Goal: Task Accomplishment & Management: Manage account settings

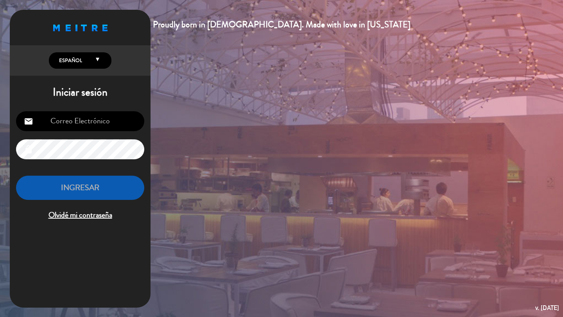
click at [82, 128] on input "email" at bounding box center [80, 121] width 128 height 20
type input "[PERSON_NAME][EMAIL_ADDRESS][DOMAIN_NAME]"
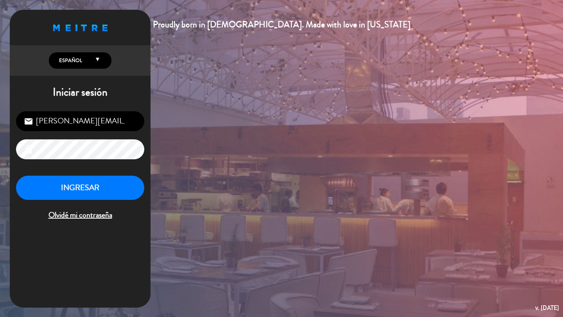
click at [79, 201] on div "INGRESAR Olvidé mi contraseña" at bounding box center [80, 199] width 128 height 46
click at [79, 196] on button "INGRESAR" at bounding box center [80, 188] width 128 height 25
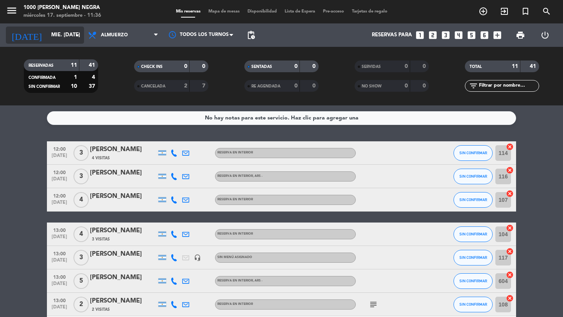
click at [72, 35] on input "mié. [DATE]" at bounding box center [81, 35] width 69 height 14
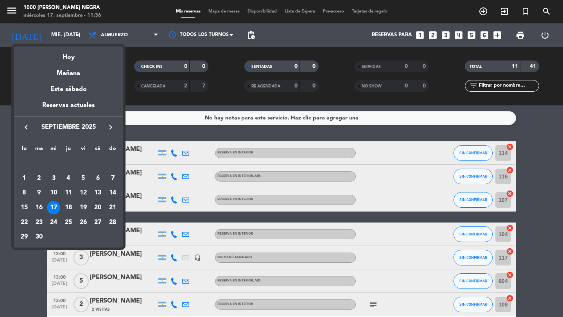
click at [100, 209] on div "20" at bounding box center [97, 207] width 13 height 13
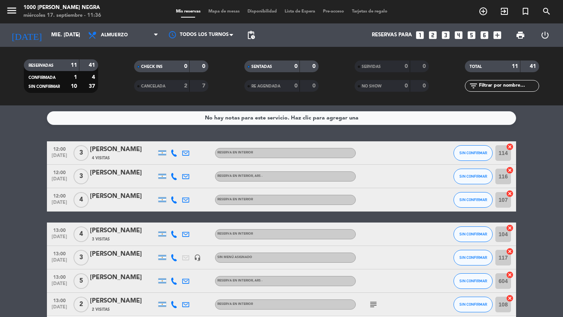
type input "sáb. [DATE]"
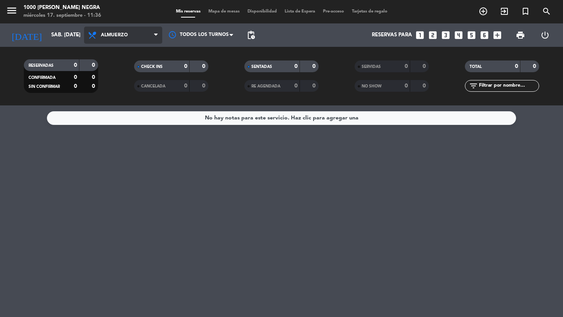
click at [146, 38] on span "Almuerzo" at bounding box center [123, 35] width 78 height 17
click at [132, 87] on div "menu 1000 [PERSON_NAME] Negra miércoles 17. septiembre - 11:36 Mis reservas Map…" at bounding box center [281, 53] width 563 height 106
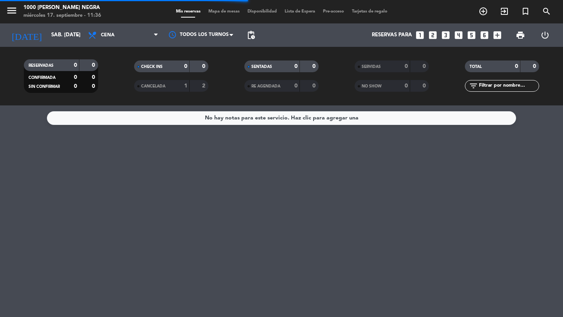
click at [20, 9] on span "menu" at bounding box center [15, 12] width 18 height 18
click at [11, 9] on icon "menu" at bounding box center [12, 11] width 12 height 12
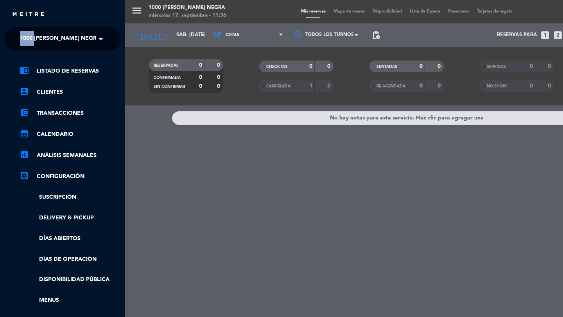
click at [36, 32] on ng-select "× 1000 [PERSON_NAME] Negra ×" at bounding box center [62, 38] width 117 height 23
click at [45, 36] on span "1000 [PERSON_NAME] Negra" at bounding box center [60, 39] width 81 height 16
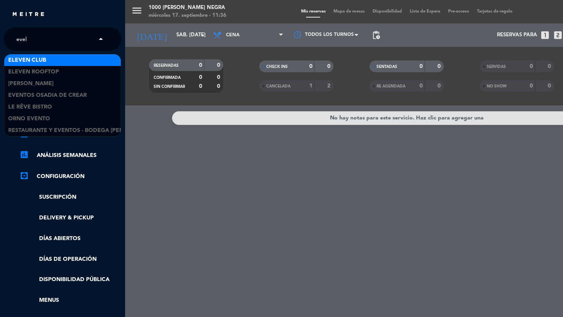
type input "eveli"
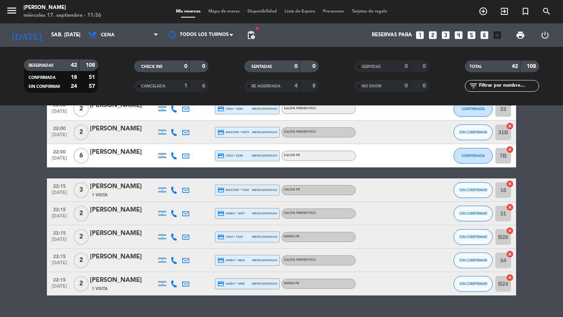
scroll to position [903, 0]
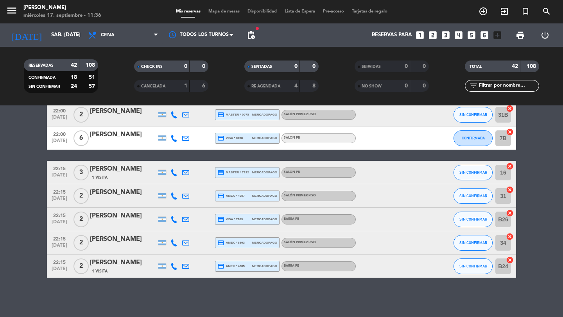
click at [222, 10] on span "Mapa de mesas" at bounding box center [223, 11] width 39 height 4
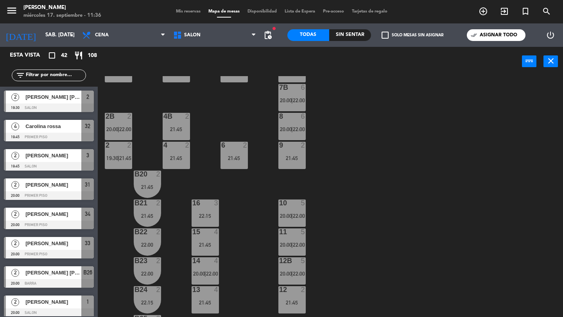
scroll to position [268, 0]
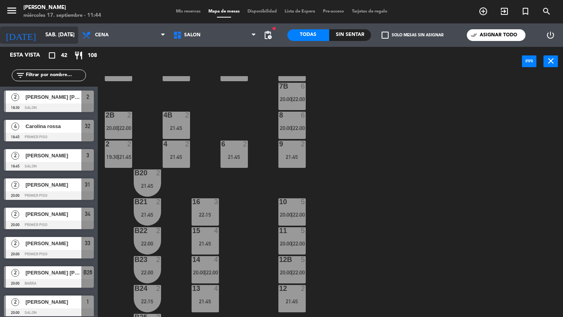
click at [51, 43] on div "[DATE] sáb. [DATE] arrow_drop_down" at bounding box center [39, 35] width 78 height 17
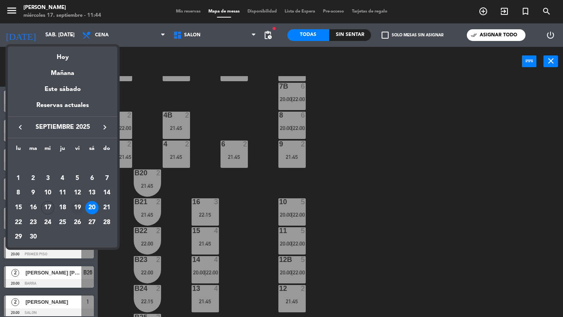
click at [78, 206] on div "19" at bounding box center [77, 207] width 13 height 13
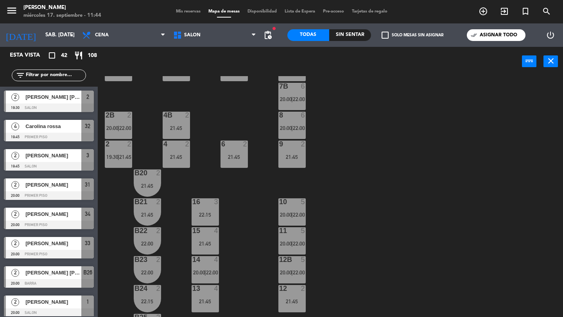
type input "vie. [DATE]"
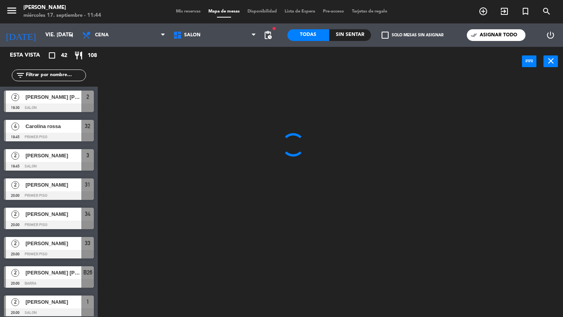
scroll to position [0, 0]
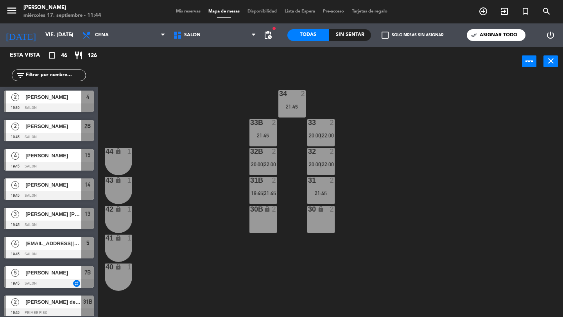
click at [73, 74] on input "text" at bounding box center [55, 75] width 61 height 9
paste input "Anchubidart"
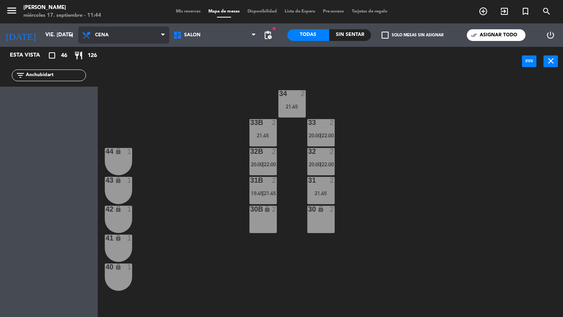
type input "Anchubidart"
click at [129, 40] on span "Cena" at bounding box center [123, 35] width 91 height 17
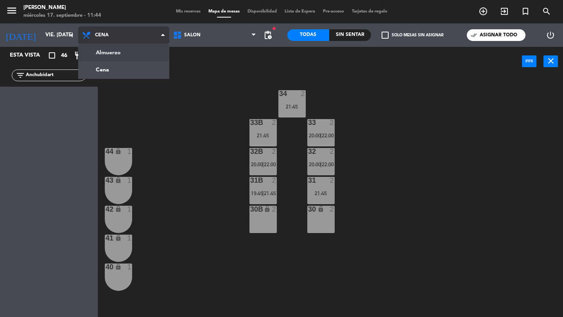
click at [126, 55] on ng-component "menu [PERSON_NAME] miércoles 17. septiembre - 11:44 Mis reservas Mapa de mesas …" at bounding box center [281, 158] width 563 height 317
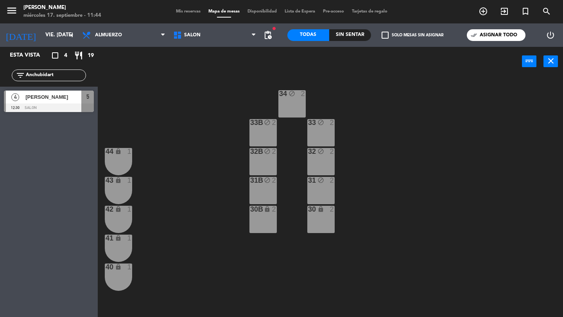
click at [81, 104] on div at bounding box center [49, 108] width 90 height 9
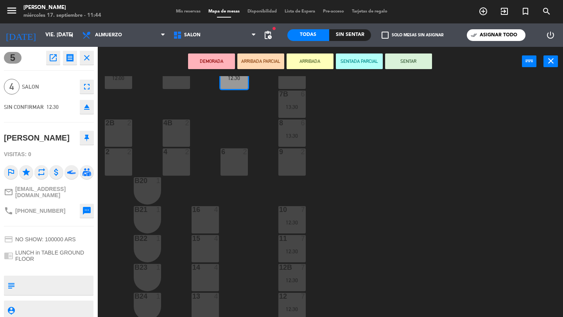
scroll to position [229, 0]
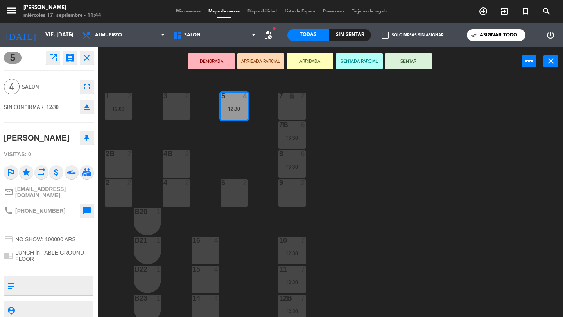
click at [258, 167] on div "34 block 2 33B block 2 33 block 2 44 lock 1 32B block 2 32 block 2 43 lock 1 31…" at bounding box center [333, 196] width 460 height 241
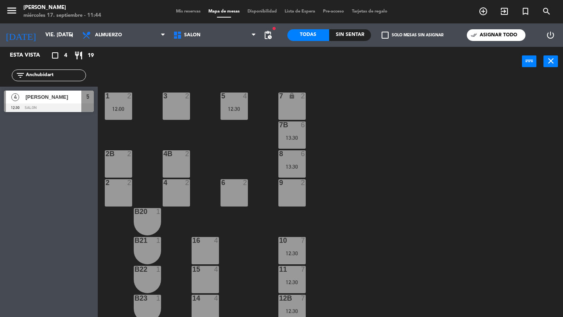
click at [298, 166] on div "13:30" at bounding box center [291, 166] width 27 height 5
click at [298, 193] on div "13:30" at bounding box center [291, 195] width 27 height 5
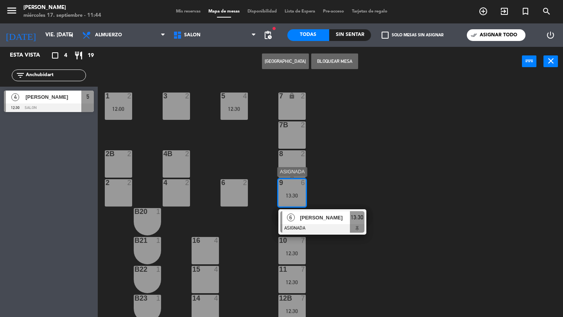
click at [302, 214] on span "[PERSON_NAME]" at bounding box center [325, 218] width 50 height 8
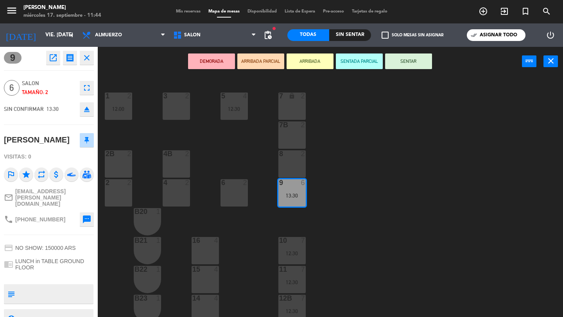
click at [296, 160] on div "8 2" at bounding box center [291, 164] width 27 height 27
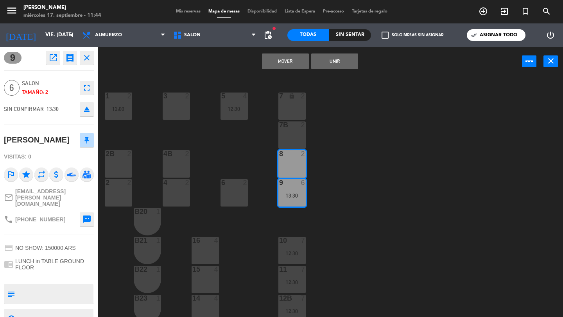
click at [296, 132] on div "7B 2" at bounding box center [291, 135] width 27 height 27
click at [330, 62] on button "Unir" at bounding box center [334, 62] width 47 height 16
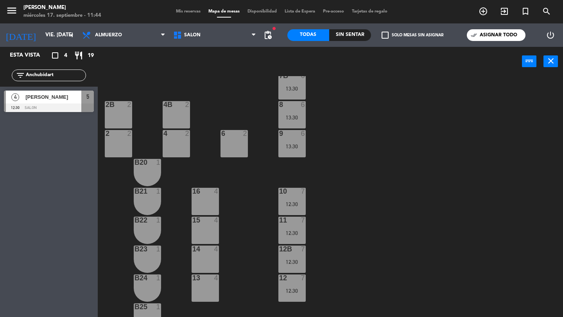
scroll to position [214, 0]
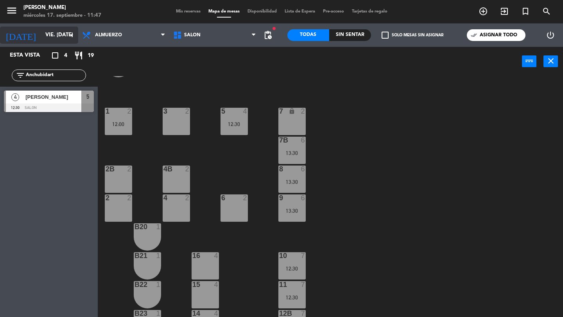
click at [55, 36] on input "vie. [DATE]" at bounding box center [75, 35] width 69 height 14
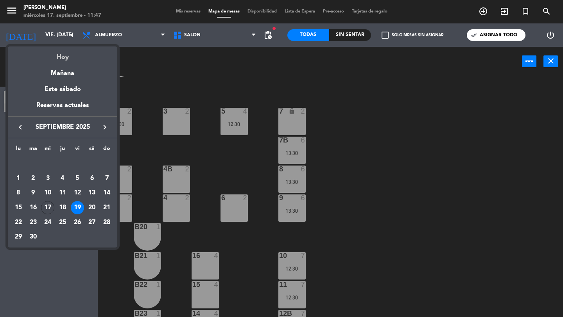
click at [56, 53] on div "Hoy" at bounding box center [62, 55] width 109 height 16
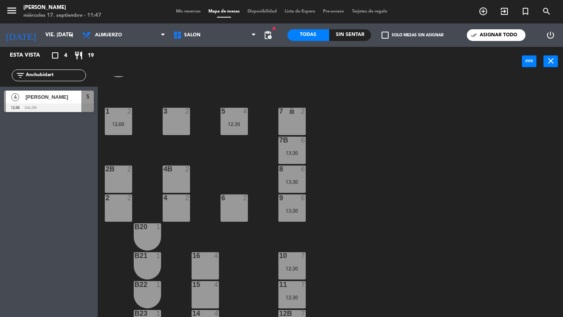
type input "mié. [DATE]"
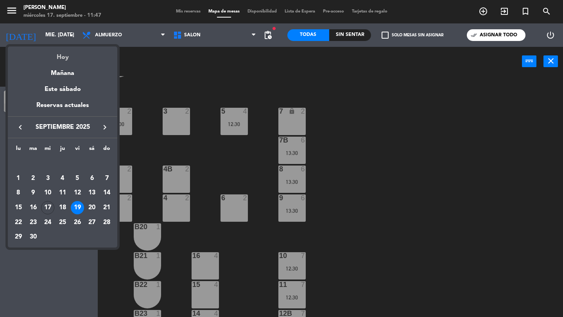
scroll to position [0, 0]
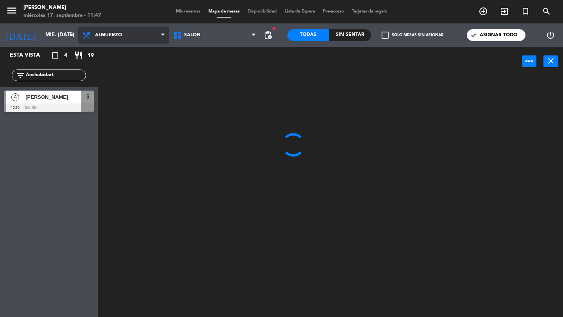
click at [131, 39] on span "Almuerzo" at bounding box center [123, 35] width 91 height 17
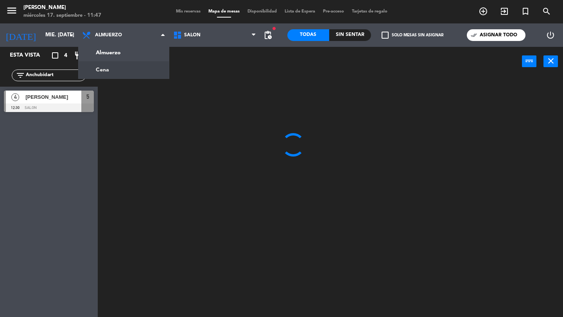
click at [130, 68] on ng-component "menu [PERSON_NAME] miércoles 17. septiembre - 11:47 Mis reservas Mapa de mesas …" at bounding box center [281, 158] width 563 height 317
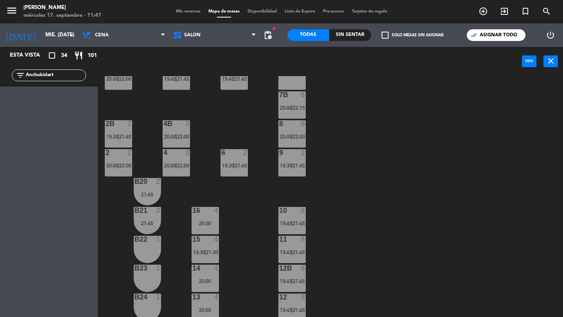
scroll to position [261, 0]
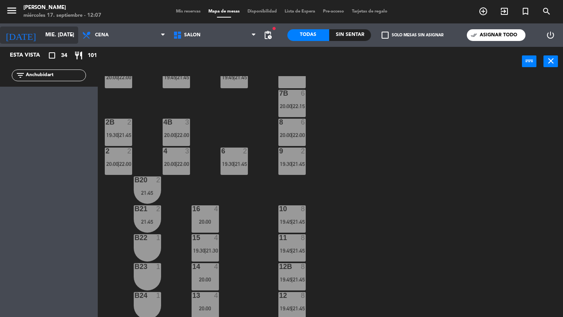
click at [55, 34] on input "mié. [DATE]" at bounding box center [75, 35] width 69 height 14
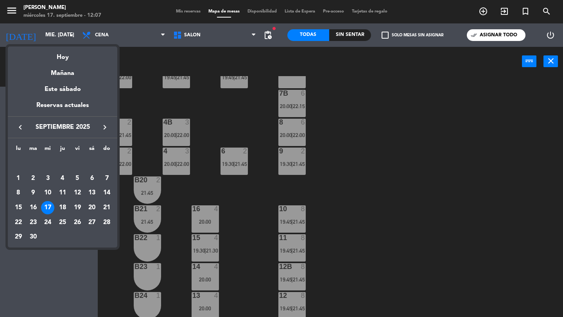
click at [5, 7] on div at bounding box center [281, 158] width 563 height 317
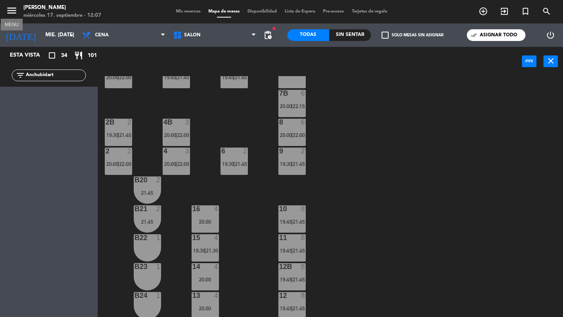
click at [11, 10] on icon "menu" at bounding box center [12, 11] width 12 height 12
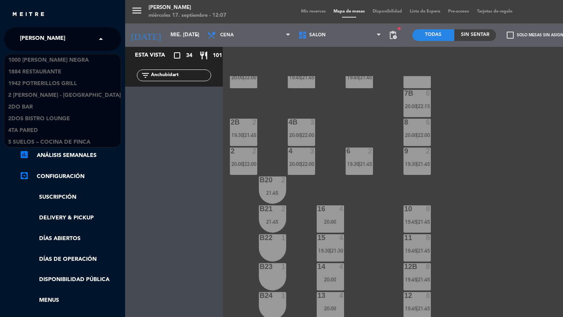
click at [42, 38] on div "× [PERSON_NAME]" at bounding box center [47, 39] width 60 height 16
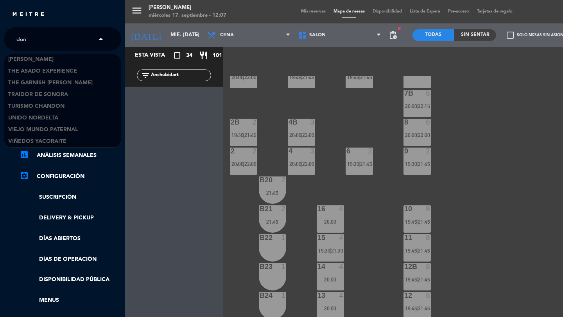
scroll to position [13, 0]
type input "don j"
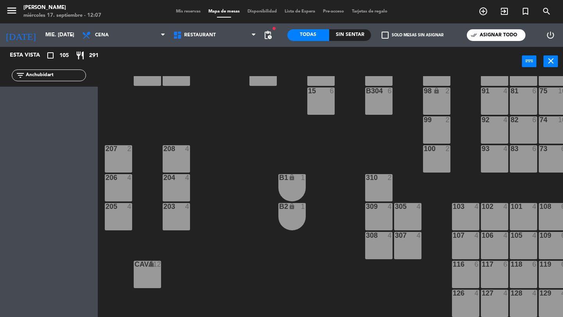
scroll to position [123, 0]
click at [72, 39] on div "[DATE] mié. [DATE] arrow_drop_down" at bounding box center [39, 35] width 78 height 17
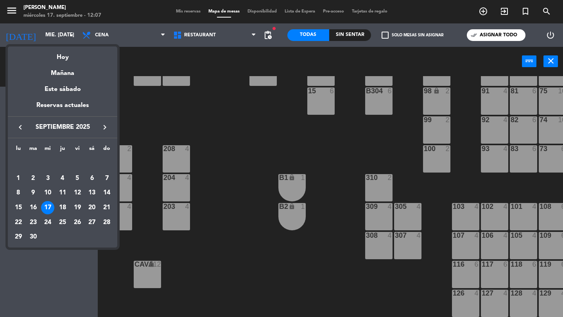
click at [109, 138] on div "lu ma [PERSON_NAME] vi sá do [DATE] 2 3 4 5 6 7 8 9 10 11 12 13 14 15 16 17 18 …" at bounding box center [62, 192] width 109 height 109
click at [103, 127] on icon "keyboard_arrow_right" at bounding box center [104, 127] width 9 height 9
click at [16, 193] on div "6" at bounding box center [18, 192] width 13 height 13
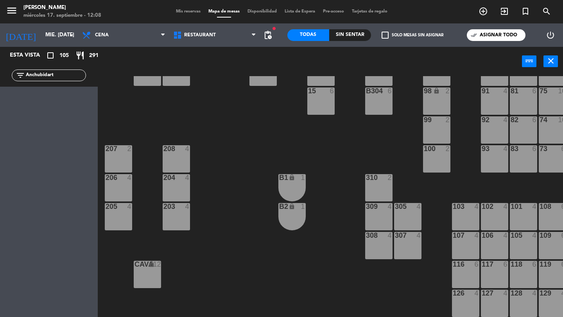
type input "lun. [DATE]"
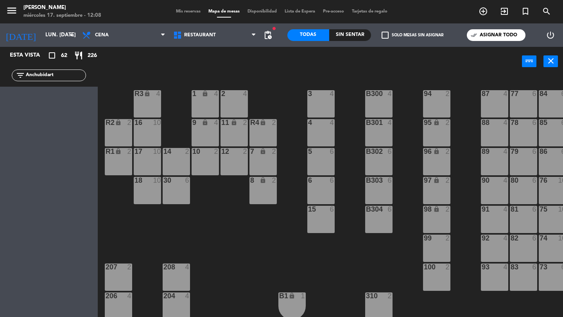
click at [195, 8] on div "Mis reservas Mapa de mesas Disponibilidad Lista de Espera Pre-acceso Tarjetas d…" at bounding box center [281, 11] width 219 height 7
click at [194, 9] on span "Mis reservas" at bounding box center [188, 11] width 32 height 4
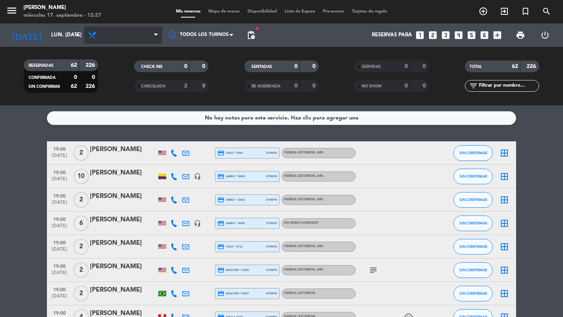
click at [132, 29] on span "Cena" at bounding box center [123, 35] width 78 height 17
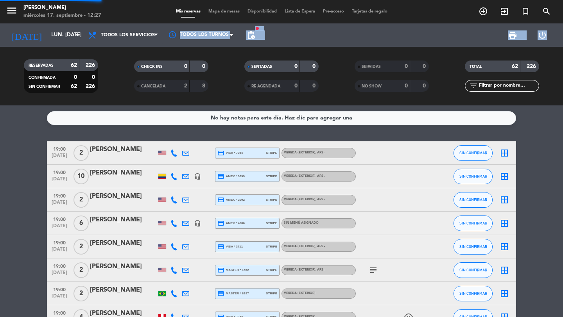
click at [131, 47] on div "menu [PERSON_NAME] miércoles 17. septiembre - 12:27 Mis reservas Mapa de mesas …" at bounding box center [281, 53] width 563 height 106
click at [260, 41] on div "print power_settings_new" at bounding box center [408, 34] width 298 height 23
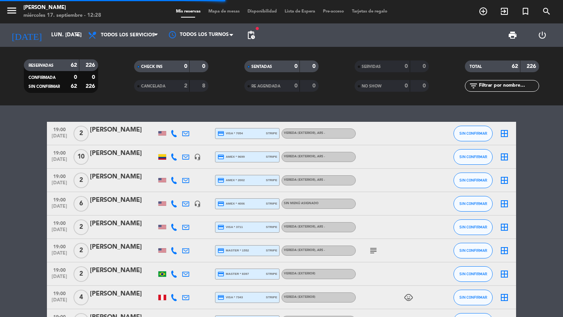
click at [250, 37] on span "pending_actions" at bounding box center [250, 34] width 9 height 9
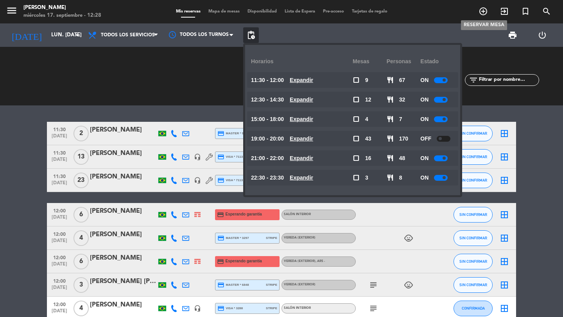
click at [484, 16] on span "add_circle_outline" at bounding box center [483, 11] width 21 height 13
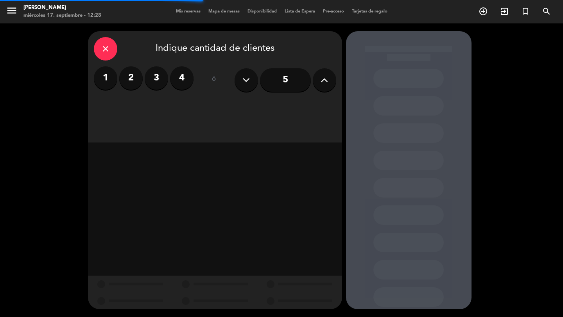
click at [317, 83] on button at bounding box center [324, 79] width 23 height 23
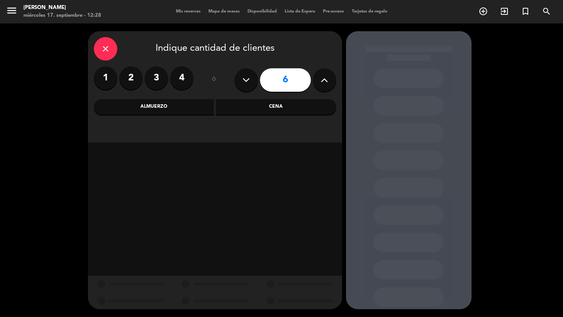
click at [271, 110] on div "Cena" at bounding box center [276, 107] width 120 height 16
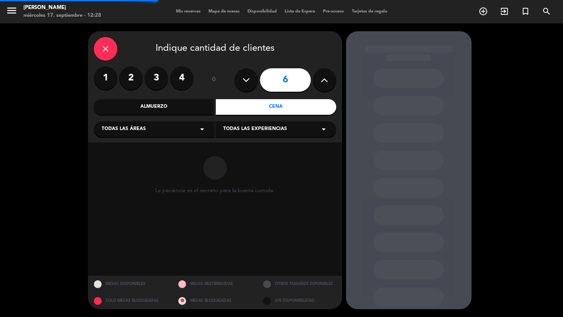
click at [170, 136] on div "Todas las áreas arrow_drop_down" at bounding box center [154, 130] width 121 height 16
drag, startPoint x: 134, startPoint y: 209, endPoint x: 140, endPoint y: 204, distance: 7.5
click at [134, 209] on div "Vereda" at bounding box center [154, 207] width 105 height 8
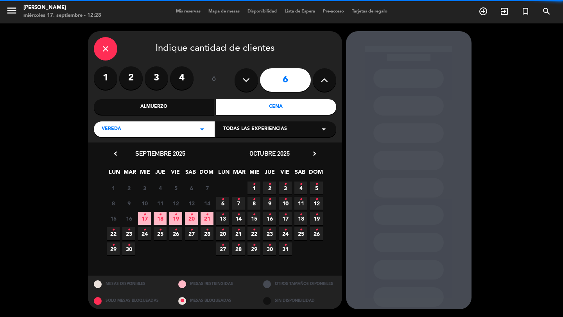
click at [233, 129] on span "Todas las experiencias" at bounding box center [255, 129] width 64 height 8
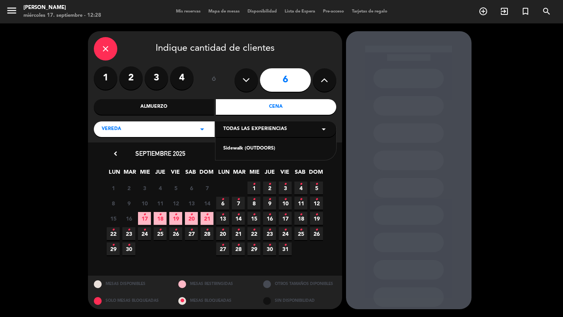
click at [233, 151] on div "Sidewalk (OUTDOORS)" at bounding box center [275, 149] width 105 height 8
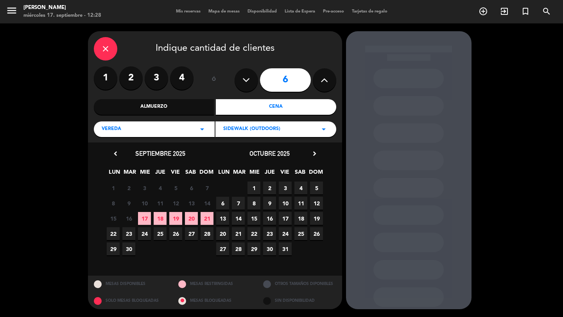
click at [221, 203] on span "6" at bounding box center [222, 203] width 13 height 13
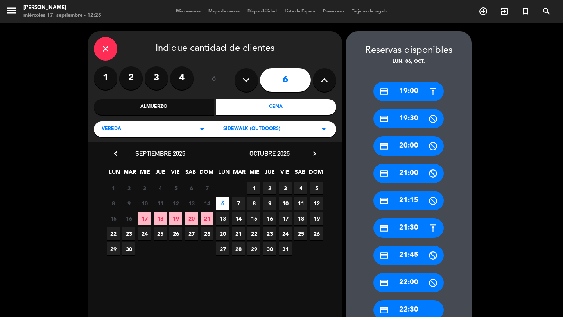
click at [406, 95] on div "credit_card 19:00" at bounding box center [408, 92] width 70 height 20
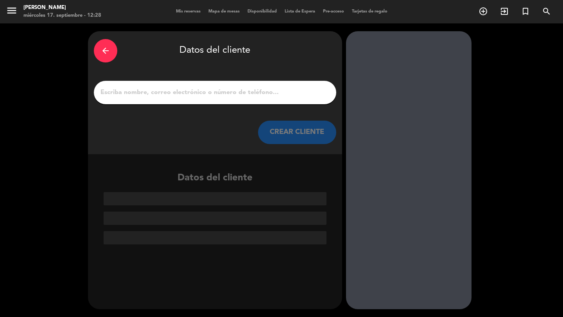
click at [320, 90] on input "1" at bounding box center [215, 92] width 231 height 11
paste input "5491153115668"
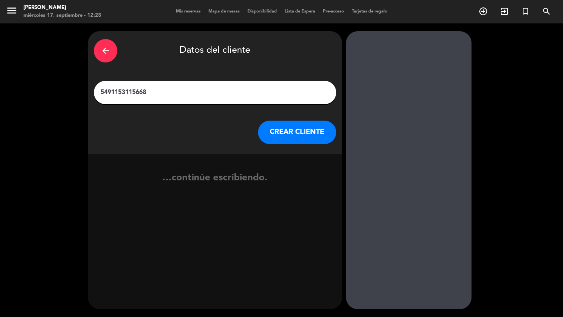
type input "5491153115668"
click at [314, 126] on button "CREAR CLIENTE" at bounding box center [297, 132] width 78 height 23
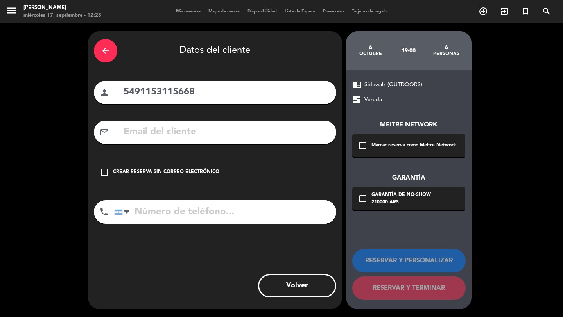
click at [366, 147] on icon "check_box_outline_blank" at bounding box center [362, 145] width 9 height 9
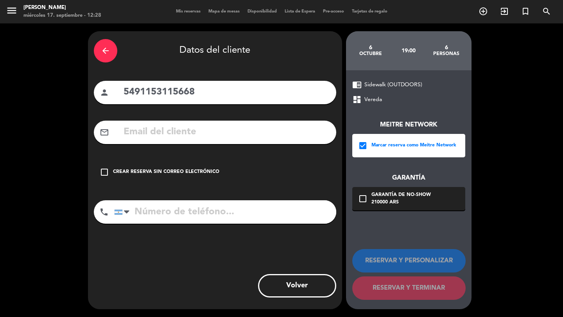
click at [381, 196] on div "Garantía de no-show" at bounding box center [400, 196] width 59 height 8
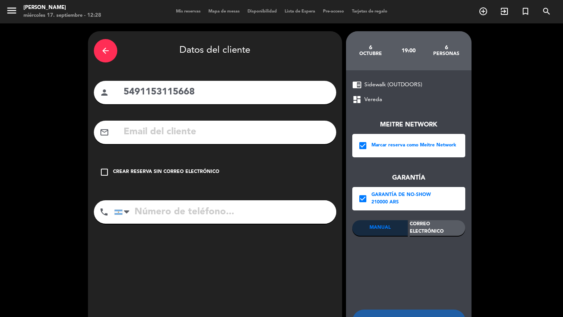
click at [430, 222] on div "Correo Electrónico" at bounding box center [438, 228] width 56 height 16
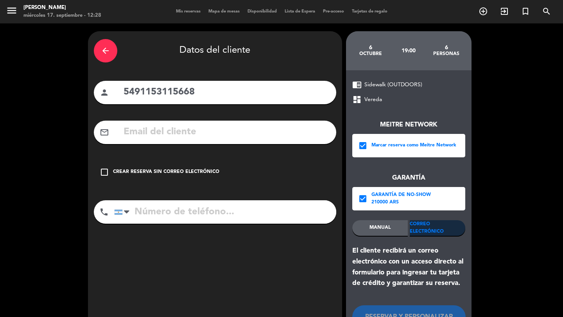
click at [276, 136] on input "text" at bounding box center [227, 132] width 208 height 16
click at [269, 96] on input "5491153115668" at bounding box center [227, 92] width 208 height 16
paste input "[PERSON_NAME]"
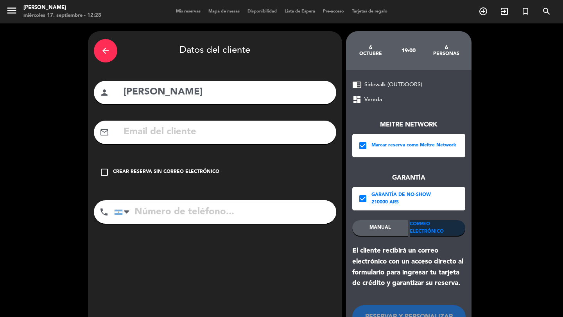
type input "[PERSON_NAME]"
click at [265, 130] on input "text" at bounding box center [227, 132] width 208 height 16
click at [250, 129] on input "text" at bounding box center [227, 132] width 208 height 16
paste input "[EMAIL_ADDRESS][DOMAIN_NAME]"
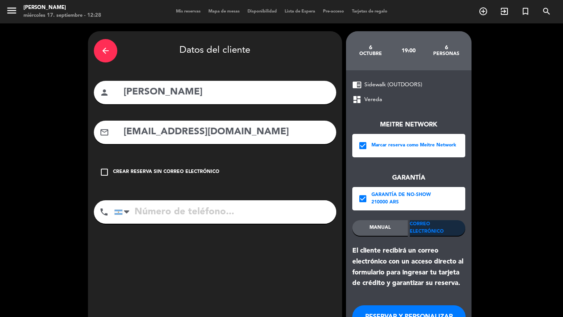
type input "[EMAIL_ADDRESS][DOMAIN_NAME]"
click at [221, 218] on input "tel" at bounding box center [225, 212] width 222 height 23
paste input "[PHONE_NUMBER]"
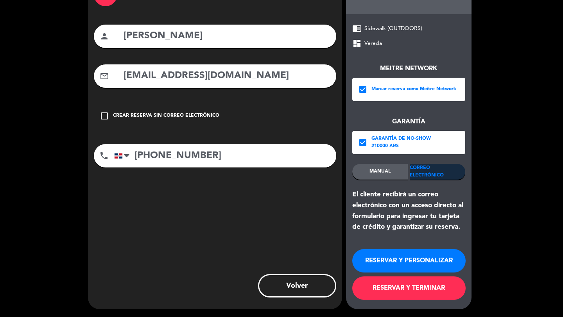
type input "[PHONE_NUMBER]"
click at [408, 300] on div "RESERVAR Y PERSONALIZAR RESERVAR Y TERMINAR" at bounding box center [408, 271] width 113 height 77
click at [409, 294] on button "RESERVAR Y TERMINAR" at bounding box center [408, 288] width 113 height 23
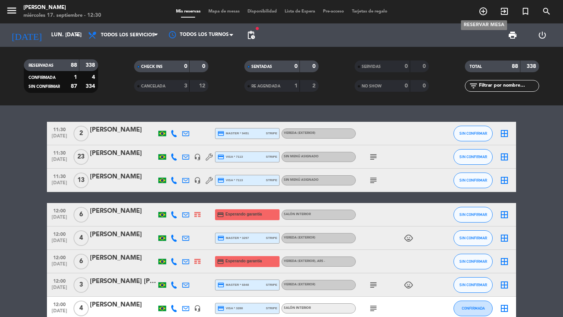
click at [483, 13] on icon "add_circle_outline" at bounding box center [483, 11] width 9 height 9
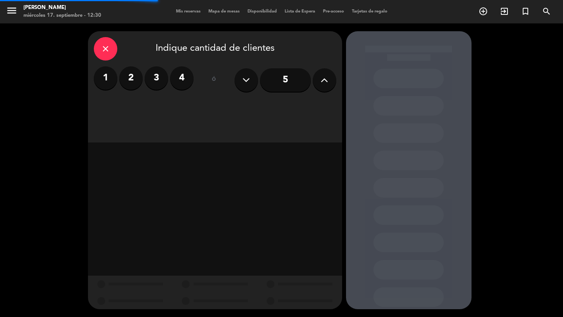
click at [318, 80] on button at bounding box center [324, 79] width 23 height 23
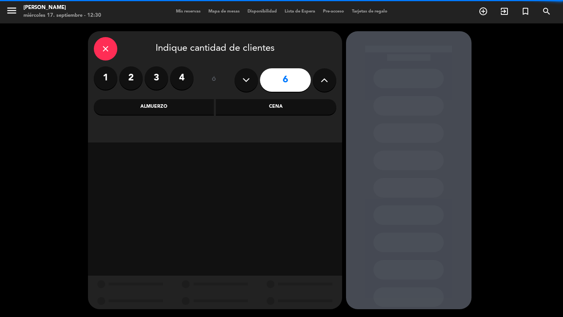
click at [249, 105] on div "Cena" at bounding box center [276, 107] width 120 height 16
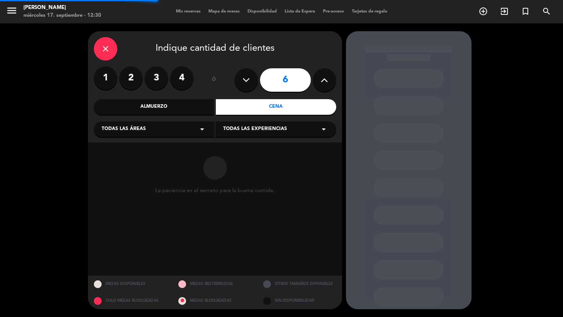
click at [193, 124] on div "Todas las áreas arrow_drop_down" at bounding box center [154, 130] width 121 height 16
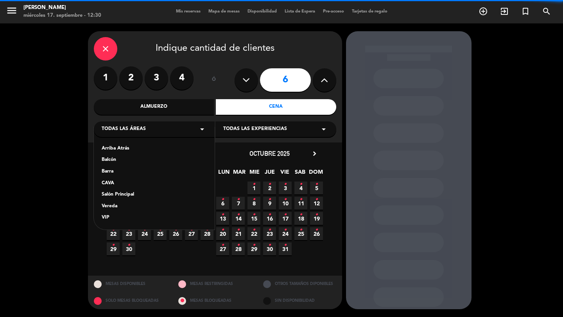
click at [122, 203] on div "Vereda" at bounding box center [154, 207] width 105 height 8
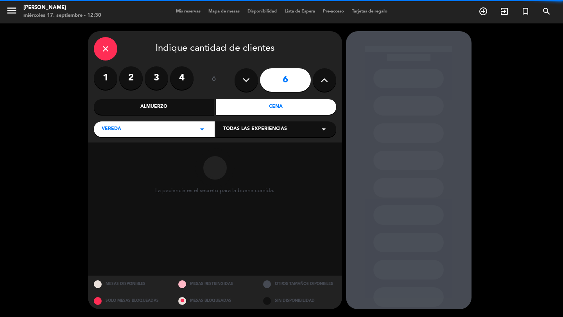
click at [233, 134] on div "Todas las experiencias arrow_drop_down" at bounding box center [275, 130] width 121 height 16
click at [233, 146] on div "Sidewalk (OUTDOORS)" at bounding box center [275, 149] width 105 height 8
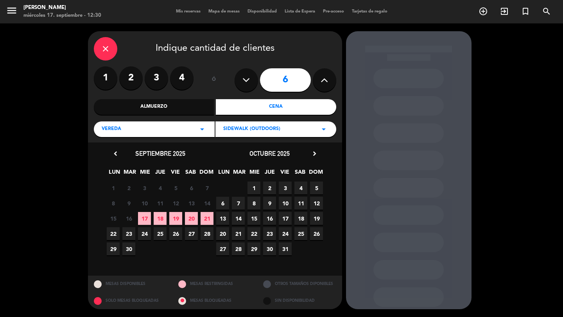
click at [318, 219] on span "19" at bounding box center [316, 218] width 13 height 13
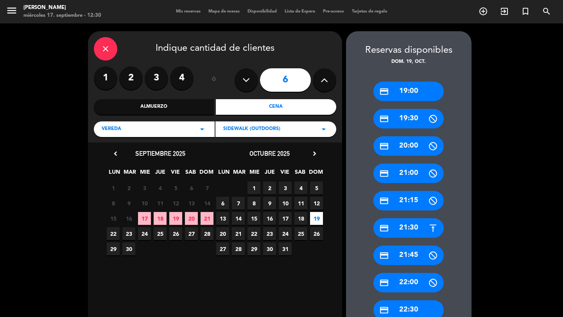
drag, startPoint x: 408, startPoint y: 93, endPoint x: 403, endPoint y: 93, distance: 4.7
click at [408, 93] on div "credit_card 19:00" at bounding box center [408, 92] width 70 height 20
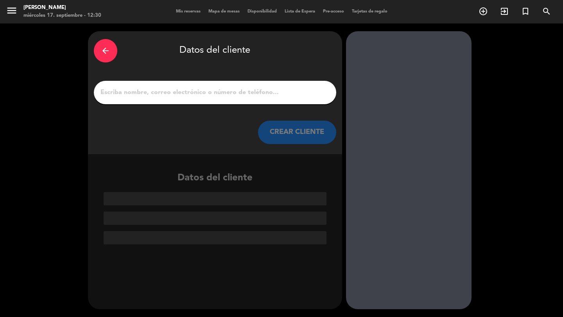
click at [283, 92] on input "1" at bounding box center [215, 92] width 231 height 11
paste input "[PERSON_NAME]"
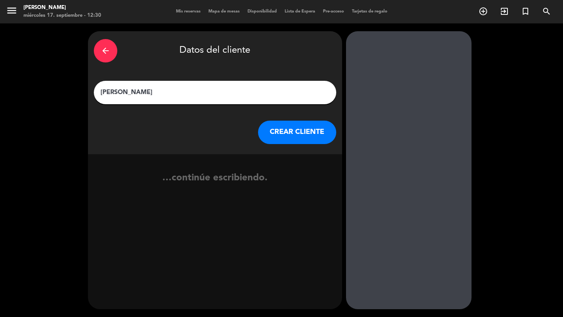
type input "[PERSON_NAME]"
click at [286, 132] on button "CREAR CLIENTE" at bounding box center [297, 132] width 78 height 23
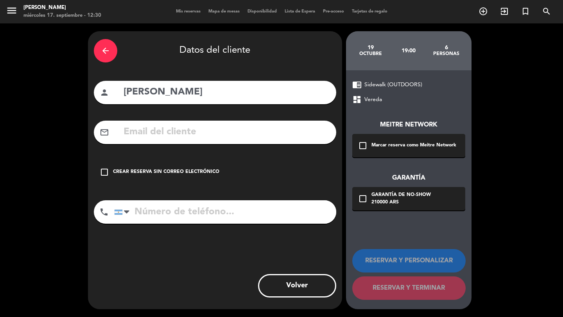
click at [350, 138] on div "chrome_reader_mode Sidewalk (OUTDOORS) dashboard Vereda Meitre Network check_bo…" at bounding box center [408, 189] width 125 height 239
drag, startPoint x: 370, startPoint y: 163, endPoint x: 370, endPoint y: 154, distance: 9.0
click at [370, 159] on div "Meitre Network check_box_outline_blank Marcar reserva como Meitre Network Garan…" at bounding box center [408, 157] width 113 height 106
click at [371, 144] on div "check_box_outline_blank Marcar reserva como Meitre Network" at bounding box center [408, 145] width 113 height 23
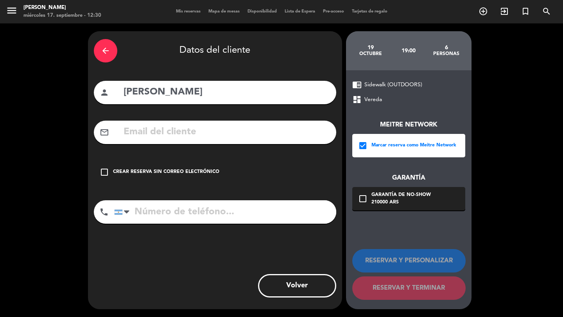
click at [367, 204] on div "check_box_outline_blank Garantía de no-show 210000 ARS" at bounding box center [408, 198] width 113 height 23
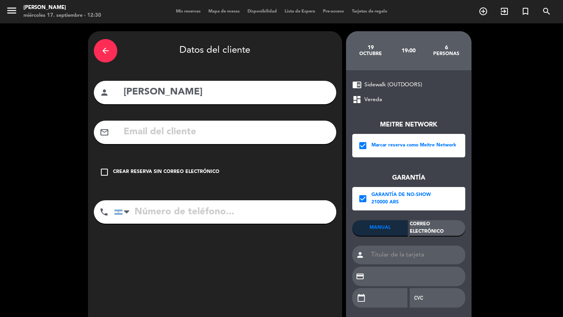
click at [420, 222] on div "Correo Electrónico" at bounding box center [438, 228] width 56 height 16
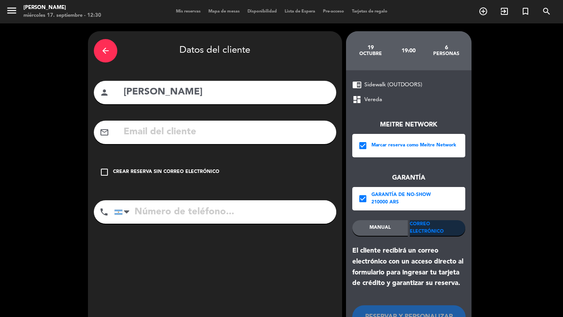
click at [281, 136] on input "text" at bounding box center [227, 132] width 208 height 16
click at [254, 135] on input "text" at bounding box center [227, 132] width 208 height 16
paste input "[EMAIL_ADDRESS][DOMAIN_NAME]"
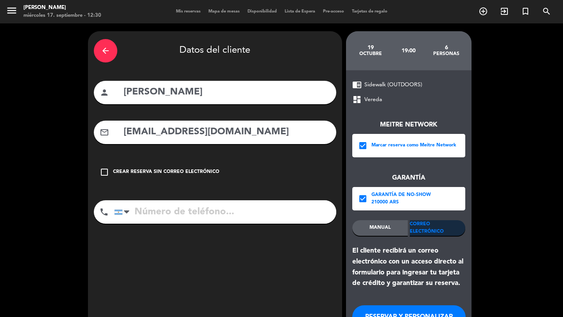
type input "[EMAIL_ADDRESS][DOMAIN_NAME]"
click at [238, 222] on input "tel" at bounding box center [225, 212] width 222 height 23
paste input "[PHONE_NUMBER]"
click at [189, 214] on input "tel" at bounding box center [225, 212] width 222 height 23
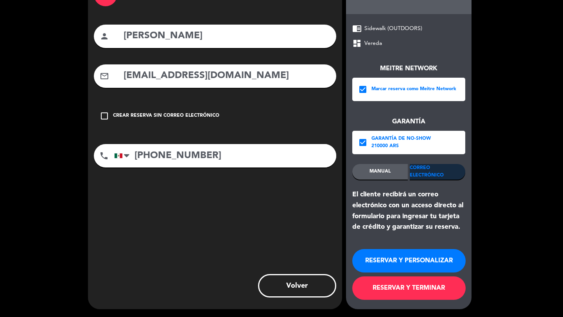
type input "[PHONE_NUMBER]"
click at [416, 292] on button "RESERVAR Y TERMINAR" at bounding box center [408, 288] width 113 height 23
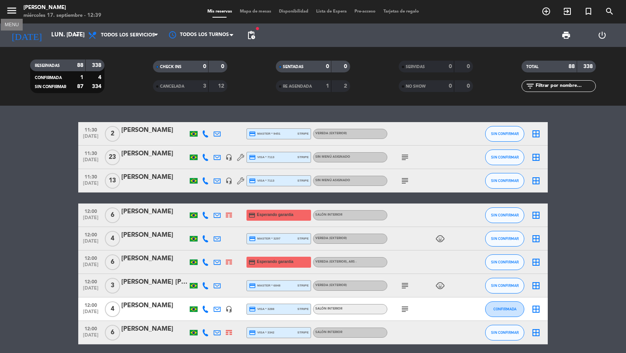
click at [10, 9] on icon "menu" at bounding box center [12, 11] width 12 height 12
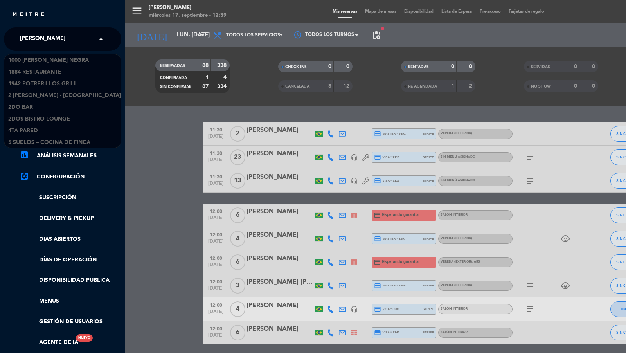
click at [51, 39] on div "× [PERSON_NAME]" at bounding box center [47, 39] width 60 height 16
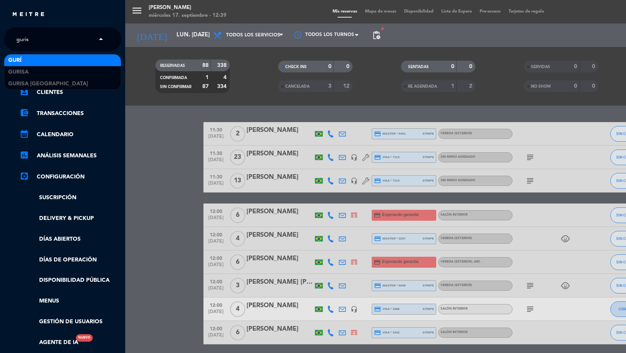
type input "gurisa"
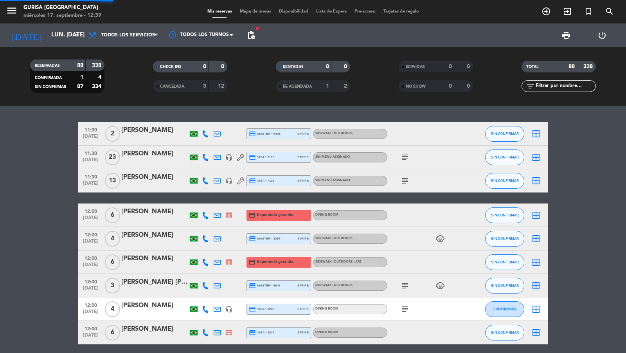
click at [18, 13] on span "menu" at bounding box center [15, 12] width 18 height 18
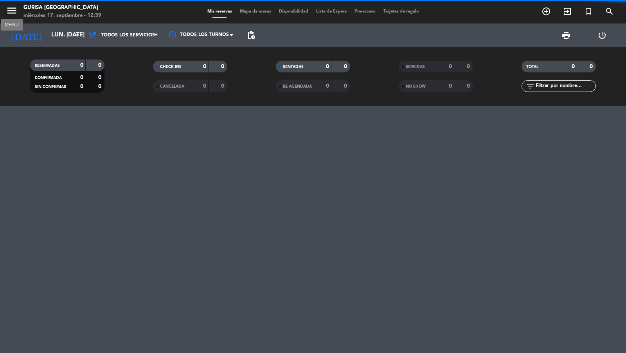
click at [13, 12] on icon "menu" at bounding box center [12, 11] width 12 height 12
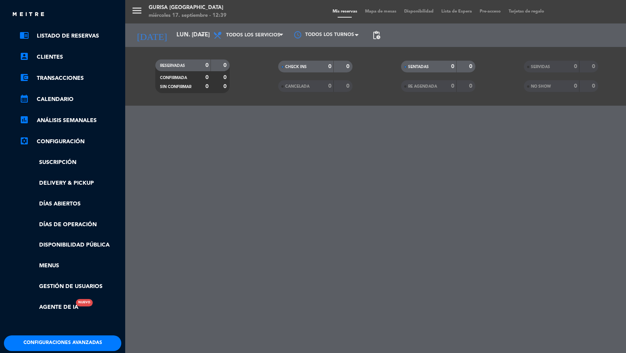
scroll to position [95, 0]
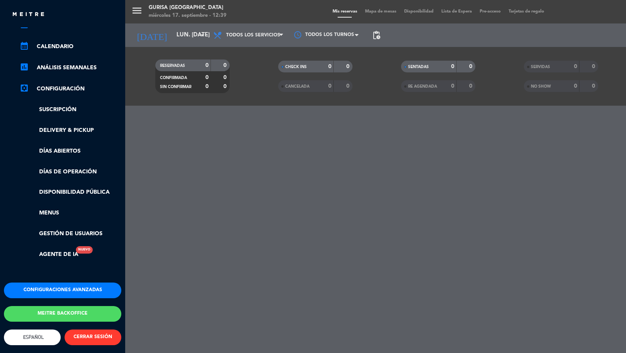
click at [86, 282] on button "Configuraciones avanzadas" at bounding box center [62, 290] width 117 height 16
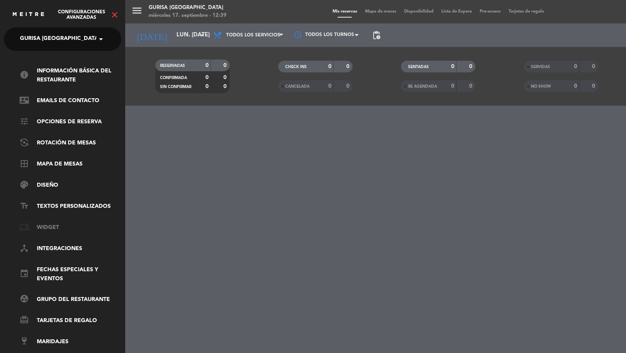
scroll to position [0, 0]
click at [76, 251] on link "device_hub Integraciones" at bounding box center [71, 248] width 102 height 9
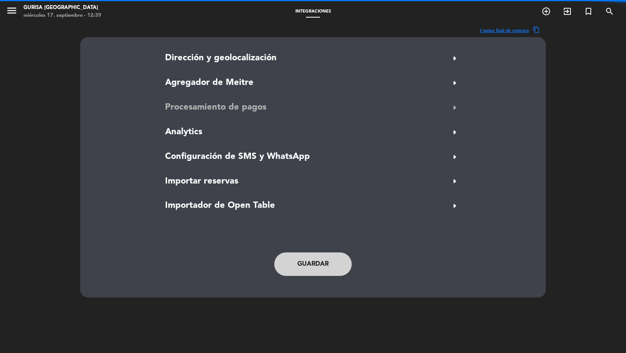
click at [209, 109] on span "Procesamiento de pagos" at bounding box center [215, 107] width 101 height 14
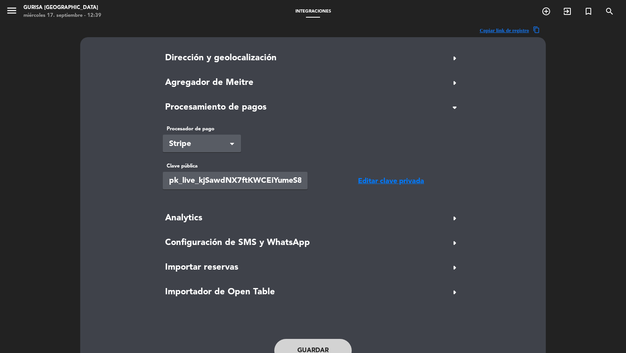
click at [11, 7] on icon "menu" at bounding box center [12, 11] width 12 height 12
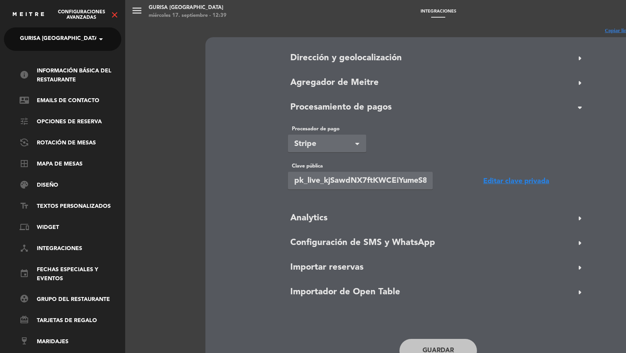
click at [119, 9] on div "Configuraciones avanzadas close" at bounding box center [62, 11] width 125 height 23
click at [112, 18] on icon "close" at bounding box center [114, 14] width 9 height 9
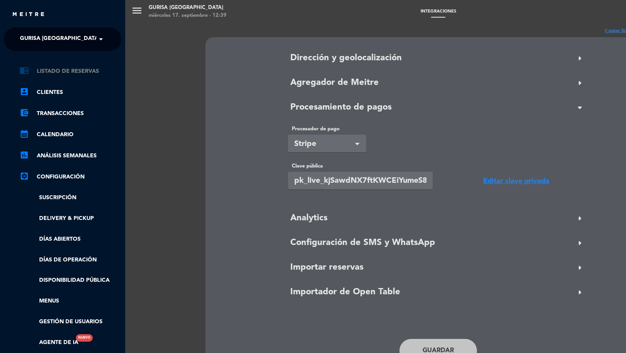
click at [81, 70] on link "chrome_reader_mode Listado de Reservas" at bounding box center [71, 70] width 102 height 9
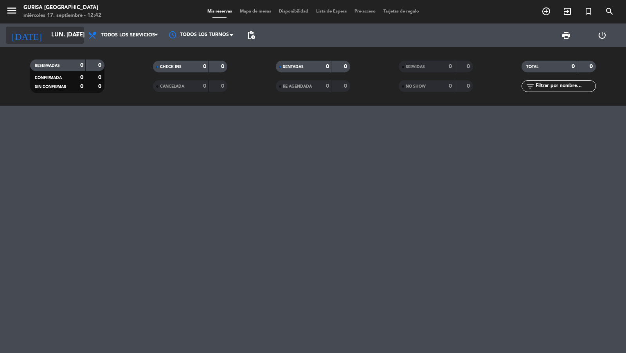
click at [73, 41] on input "lun. [DATE]" at bounding box center [84, 35] width 75 height 15
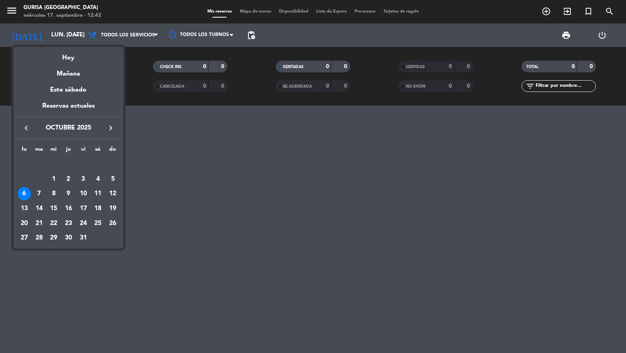
click at [55, 23] on div at bounding box center [313, 176] width 626 height 353
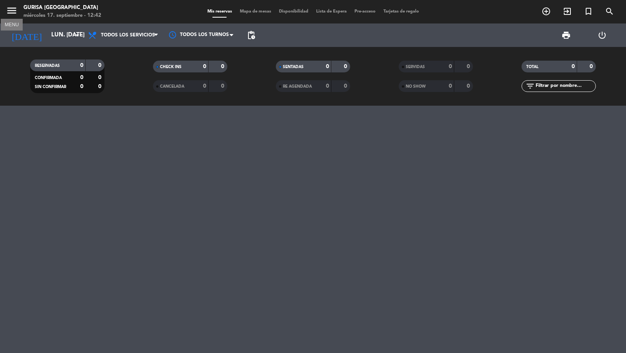
click at [12, 10] on icon "menu" at bounding box center [12, 11] width 12 height 12
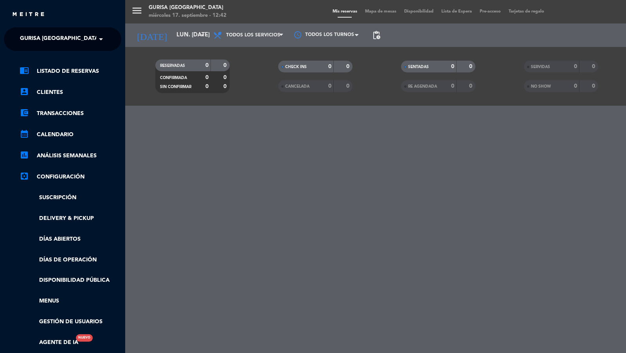
click at [131, 5] on button "menu" at bounding box center [137, 12] width 12 height 14
click at [44, 30] on ng-select "× Gurisa [GEOGRAPHIC_DATA] ×" at bounding box center [62, 38] width 117 height 23
click at [45, 34] on span "Gurisa [GEOGRAPHIC_DATA]" at bounding box center [60, 39] width 80 height 16
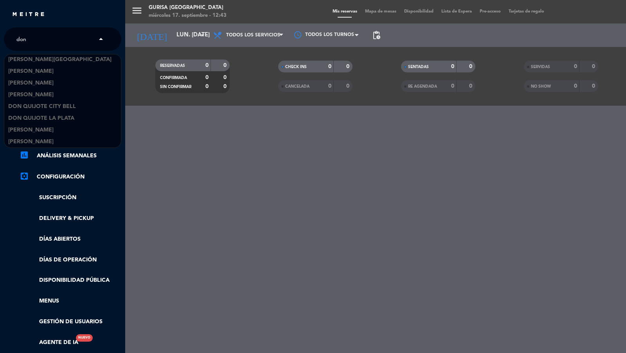
scroll to position [12, 0]
type input "don j"
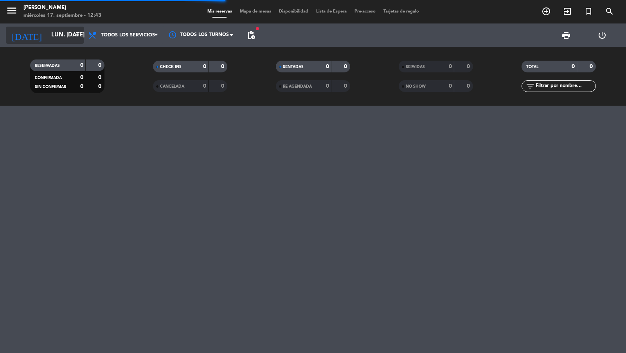
click at [70, 35] on input "lun. [DATE]" at bounding box center [84, 35] width 75 height 15
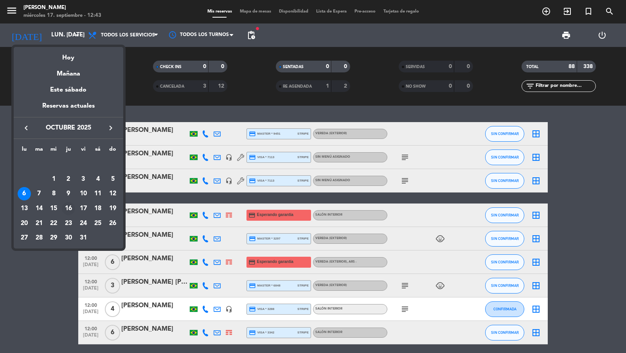
click at [66, 206] on div "16" at bounding box center [68, 208] width 13 height 13
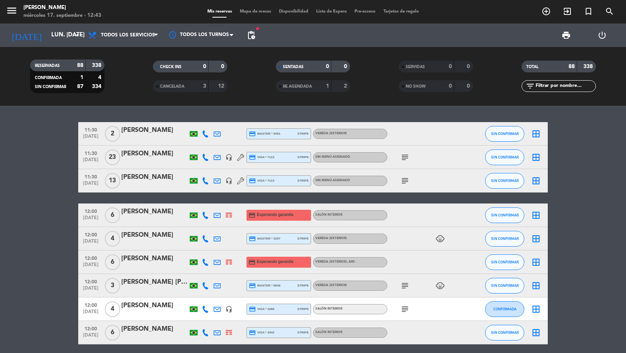
type input "[DEMOGRAPHIC_DATA] [DATE]"
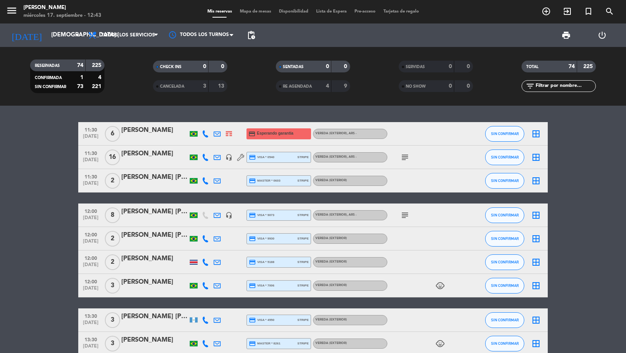
click at [397, 156] on div "subject" at bounding box center [422, 156] width 70 height 23
click at [404, 156] on icon "subject" at bounding box center [404, 156] width 9 height 9
click at [93, 132] on span "11:30" at bounding box center [91, 129] width 20 height 9
click at [128, 132] on div "[PERSON_NAME]" at bounding box center [154, 130] width 66 height 10
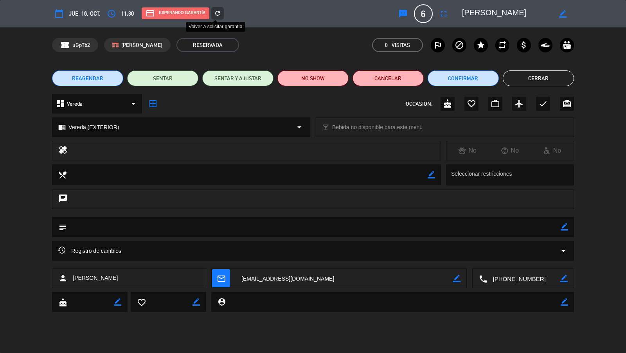
click at [219, 16] on icon "refresh" at bounding box center [217, 13] width 7 height 7
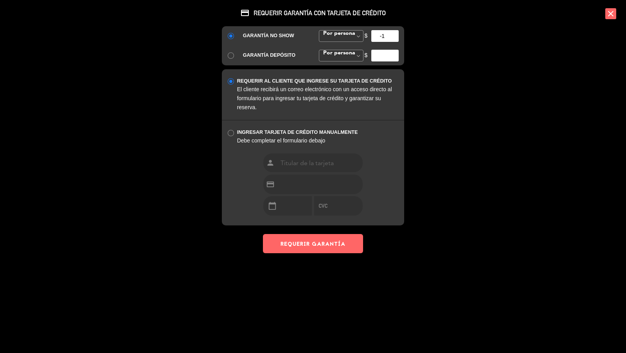
click at [393, 36] on input "-1" at bounding box center [384, 36] width 27 height 12
click at [362, 34] on div "$ -1" at bounding box center [381, 36] width 46 height 12
type input "35000"
click at [337, 242] on button "REQUERIR GARANTÍA" at bounding box center [313, 243] width 100 height 19
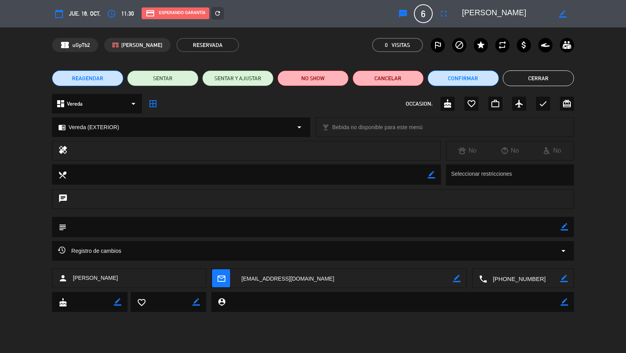
click at [514, 76] on button "Cerrar" at bounding box center [537, 78] width 71 height 16
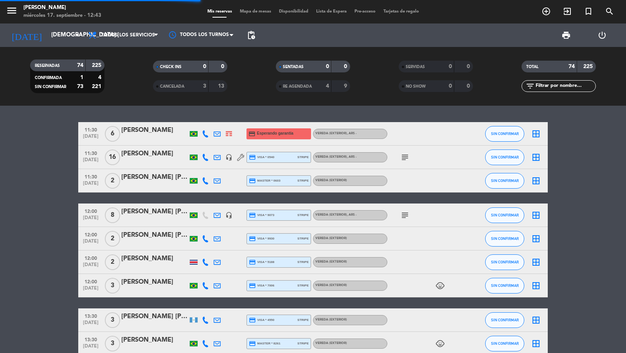
click at [252, 37] on span "pending_actions" at bounding box center [250, 34] width 9 height 9
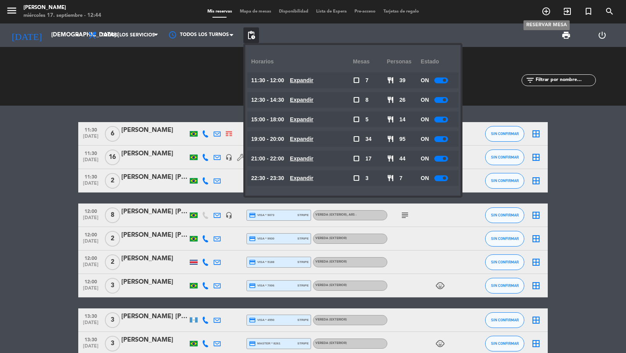
click at [536, 7] on span "add_circle_outline" at bounding box center [545, 11] width 21 height 13
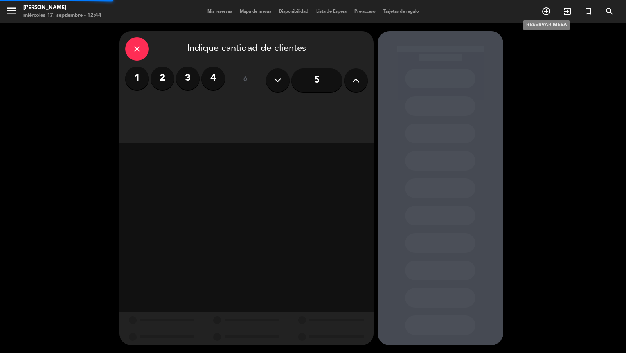
click at [545, 14] on icon "add_circle_outline" at bounding box center [545, 11] width 9 height 9
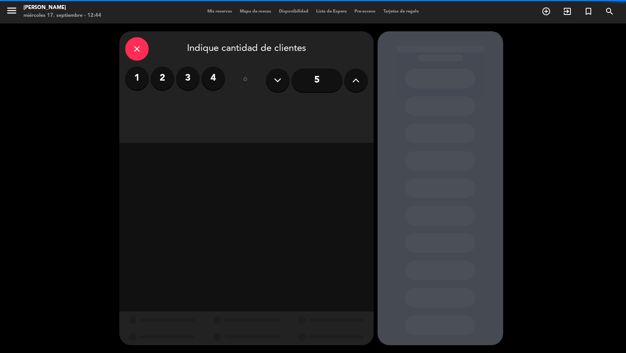
click at [357, 81] on icon at bounding box center [355, 80] width 7 height 12
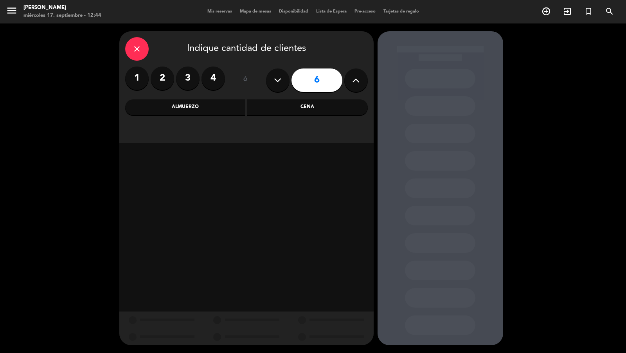
click at [357, 81] on icon at bounding box center [355, 80] width 7 height 12
type input "7"
click at [315, 102] on div "Cena" at bounding box center [307, 107] width 120 height 16
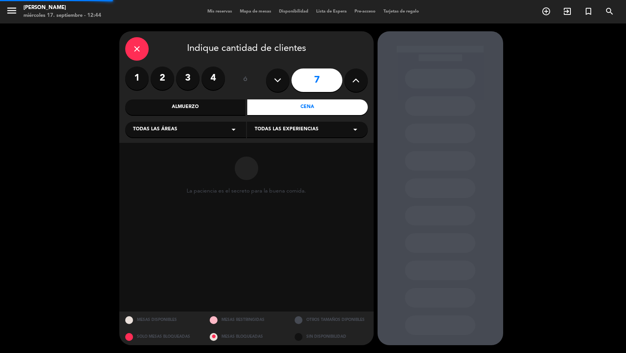
click at [238, 118] on div "close Indique cantidad de clientes 1 2 3 4 ó 7 Almuerzo Cena Todas las áreas ar…" at bounding box center [246, 86] width 254 height 111
click at [225, 131] on div "Todas las áreas arrow_drop_down" at bounding box center [185, 130] width 121 height 16
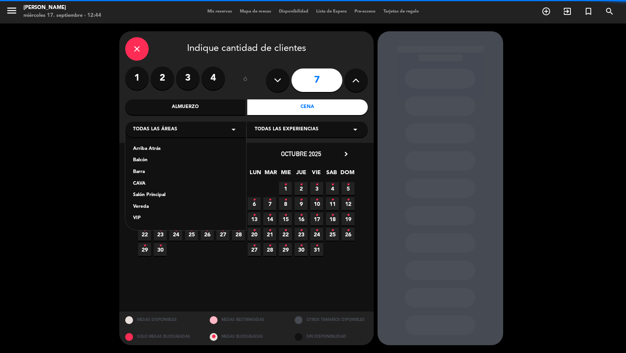
click at [156, 206] on div "Vereda" at bounding box center [185, 207] width 105 height 8
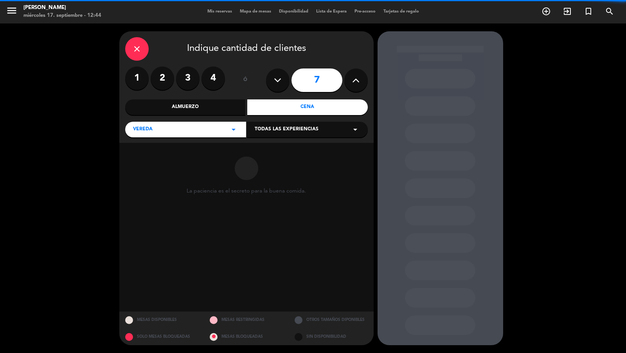
click at [266, 129] on span "Todas las experiencias" at bounding box center [287, 129] width 64 height 8
click at [265, 146] on div "Sidewalk (OUTDOORS)" at bounding box center [307, 149] width 105 height 8
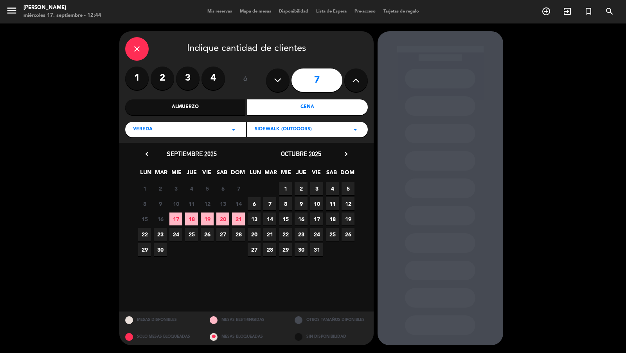
click at [306, 220] on span "16" at bounding box center [300, 218] width 13 height 13
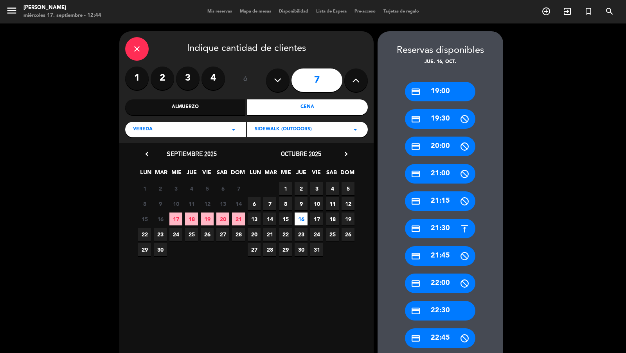
click at [439, 93] on div "credit_card 19:00" at bounding box center [440, 92] width 70 height 20
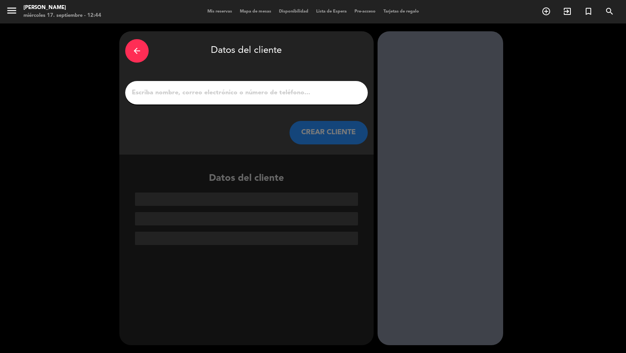
click at [350, 94] on input "1" at bounding box center [246, 92] width 231 height 11
paste input "[PERSON_NAME]"
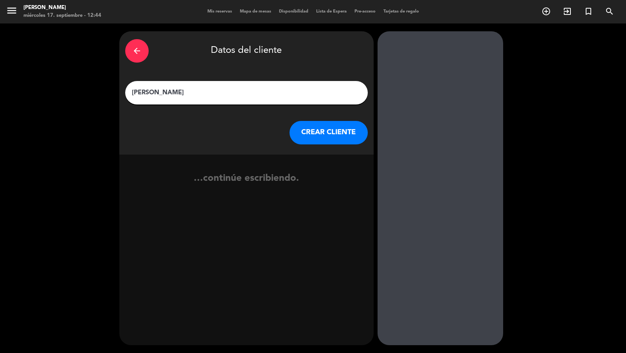
type input "[PERSON_NAME]"
click at [332, 129] on button "CREAR CLIENTE" at bounding box center [328, 132] width 78 height 23
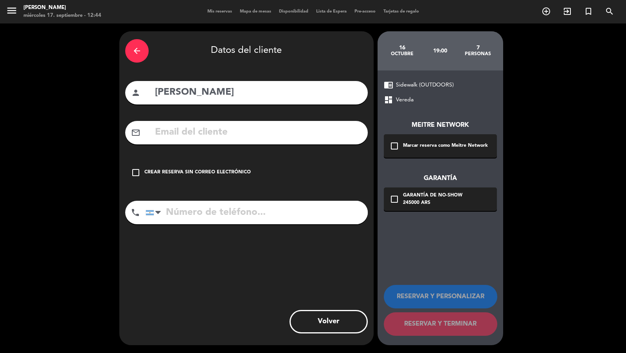
click at [414, 144] on div "Marcar reserva como Meitre Network" at bounding box center [445, 146] width 85 height 8
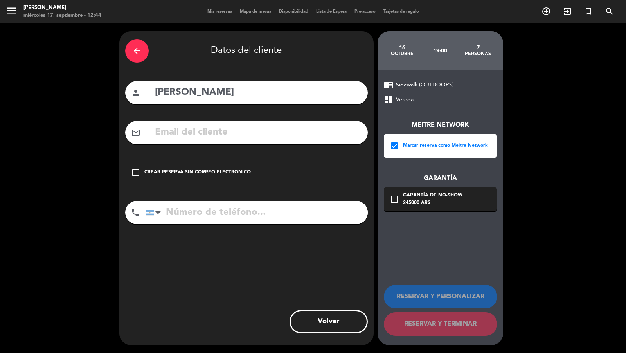
click at [419, 212] on div "chrome_reader_mode Sidewalk (OUTDOORS) dashboard Vereda Meitre Network check_bo…" at bounding box center [439, 207] width 125 height 274
click at [427, 206] on div "check_box_outline_blank Garantía de no-show 245000 ARS" at bounding box center [440, 198] width 113 height 23
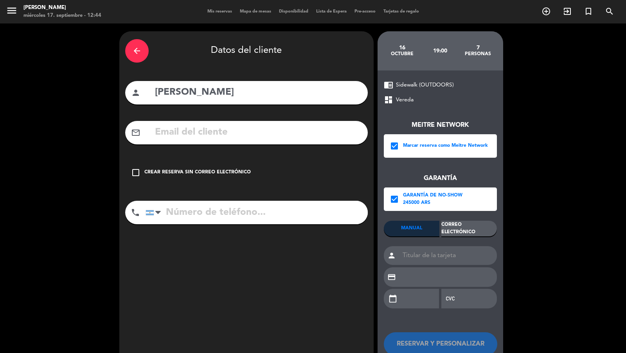
click at [462, 232] on div "Correo Electrónico" at bounding box center [469, 228] width 56 height 16
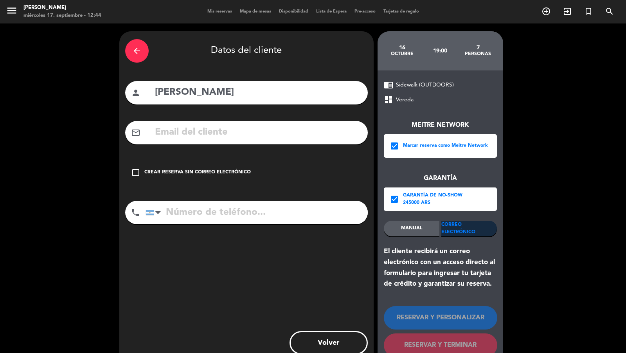
click at [320, 134] on input "text" at bounding box center [258, 132] width 208 height 16
click at [274, 123] on div "mail_outline" at bounding box center [246, 132] width 242 height 23
click at [262, 134] on input "text" at bounding box center [258, 132] width 208 height 16
paste input "[EMAIL_ADDRESS][DOMAIN_NAME]"
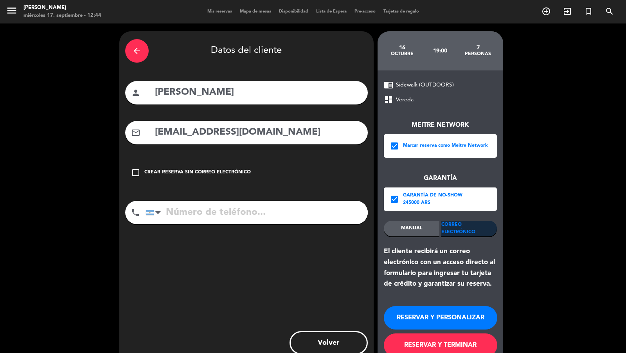
type input "[EMAIL_ADDRESS][DOMAIN_NAME]"
click at [253, 206] on input "tel" at bounding box center [256, 212] width 222 height 23
click at [231, 217] on input "tel" at bounding box center [256, 212] width 222 height 23
paste input "[PHONE_NUMBER]"
type input "[PHONE_NUMBER]"
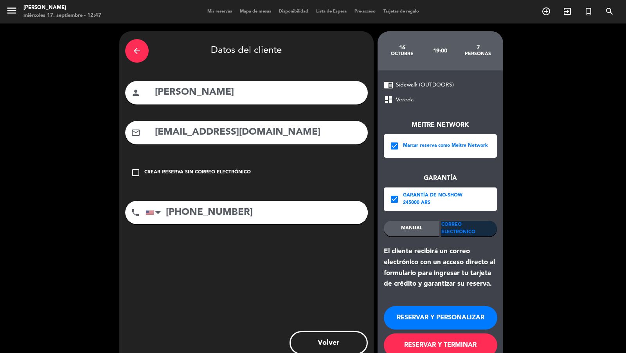
click at [407, 317] on button "RESERVAR Y TERMINAR" at bounding box center [440, 344] width 113 height 23
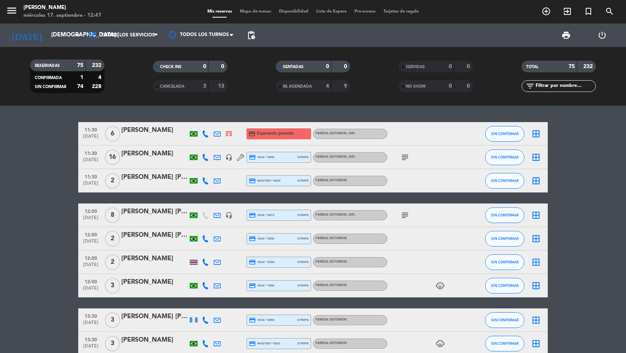
click at [545, 16] on icon "add_circle_outline" at bounding box center [545, 11] width 9 height 9
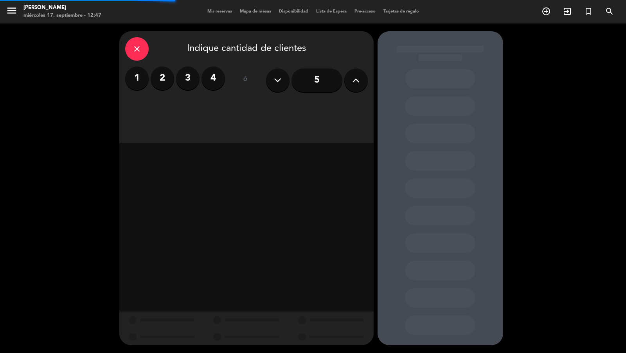
click at [358, 76] on icon at bounding box center [355, 80] width 7 height 12
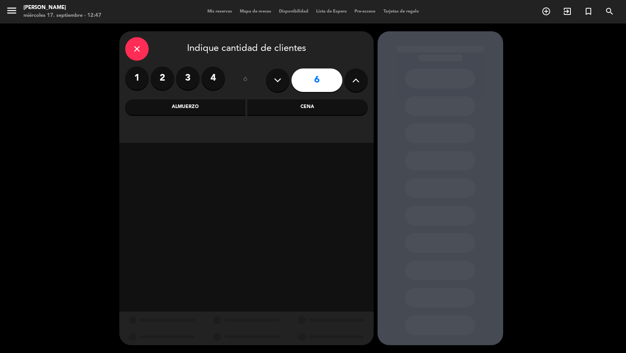
click at [292, 102] on div "Cena" at bounding box center [307, 107] width 120 height 16
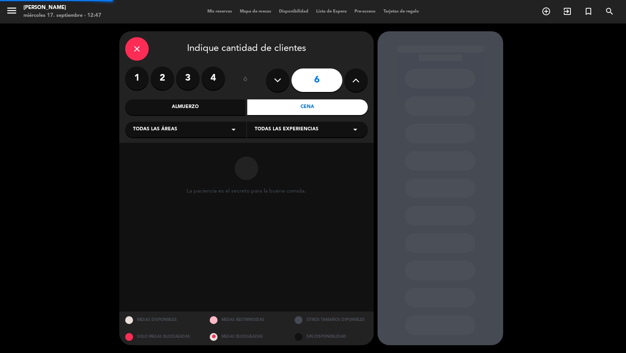
click at [215, 138] on div "close Indique cantidad de clientes 1 2 3 4 ó 6 Almuerzo Cena Todas las áreas ar…" at bounding box center [246, 86] width 254 height 111
click at [212, 133] on div "Todas las áreas arrow_drop_down" at bounding box center [185, 130] width 121 height 16
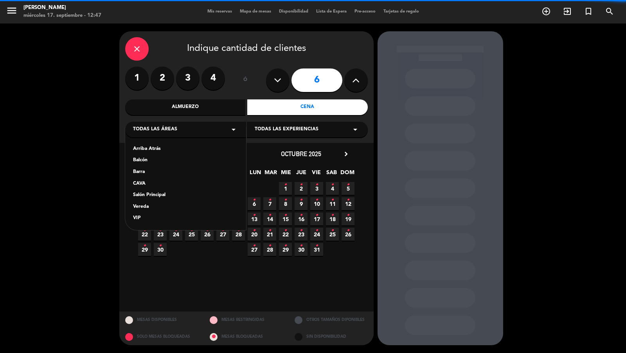
click at [154, 206] on div "Vereda" at bounding box center [185, 207] width 105 height 8
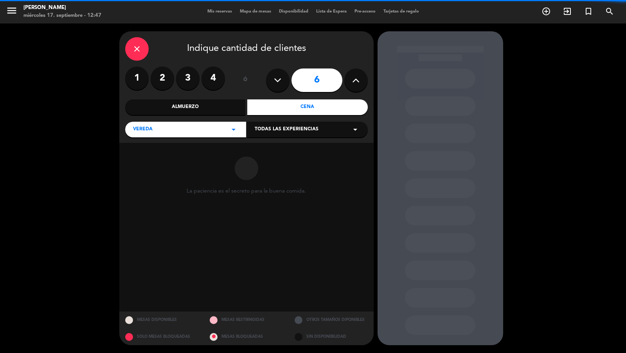
click at [254, 136] on div "Todas las experiencias arrow_drop_down" at bounding box center [307, 130] width 121 height 16
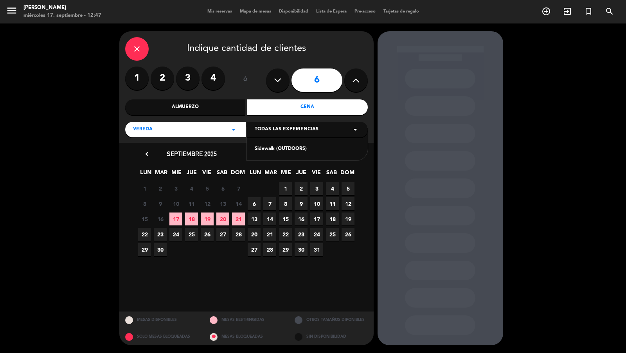
click at [269, 144] on div "Sidewalk (OUTDOORS)" at bounding box center [307, 143] width 121 height 33
click at [269, 145] on div "Sidewalk (OUTDOORS)" at bounding box center [307, 149] width 105 height 8
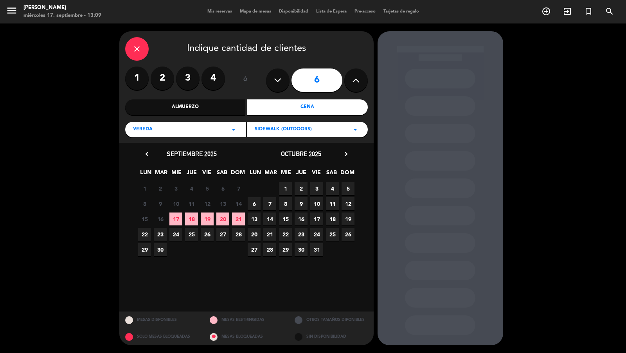
click at [347, 154] on icon "chevron_right" at bounding box center [346, 154] width 8 height 8
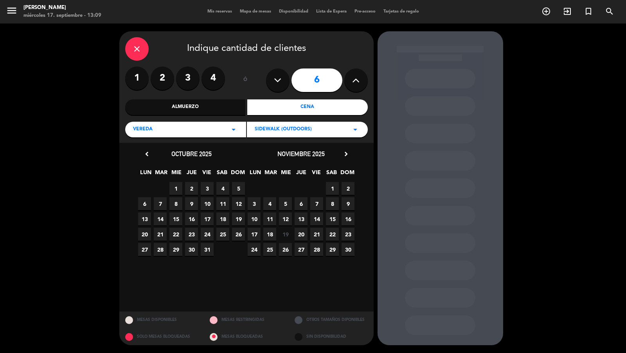
click at [306, 214] on span "13" at bounding box center [300, 218] width 13 height 13
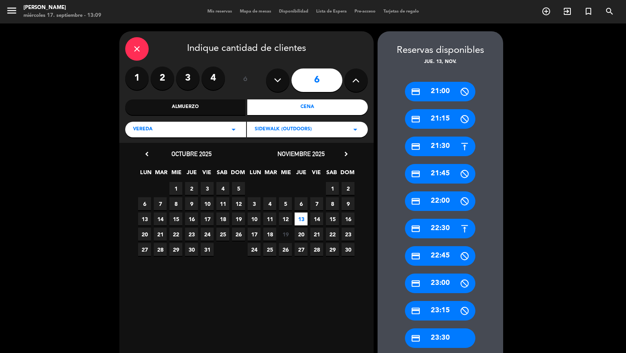
scroll to position [44, 0]
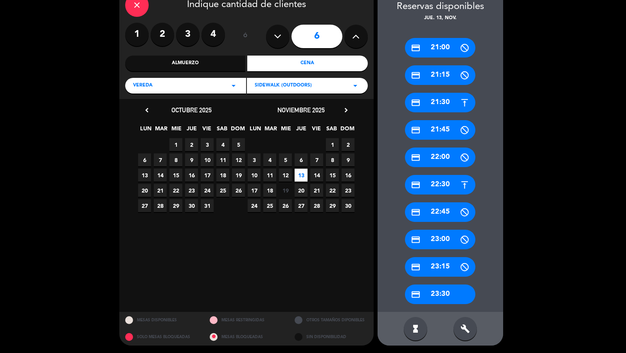
click at [471, 317] on div "build" at bounding box center [464, 328] width 23 height 23
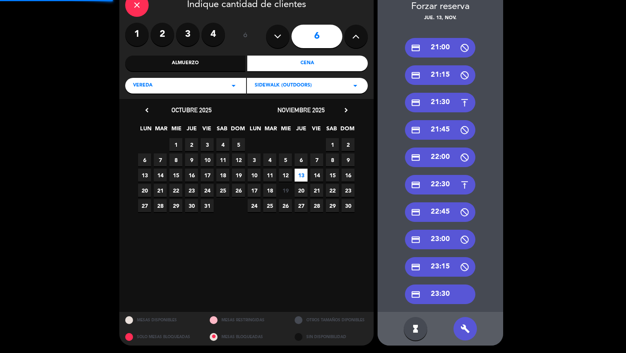
scroll to position [0, 0]
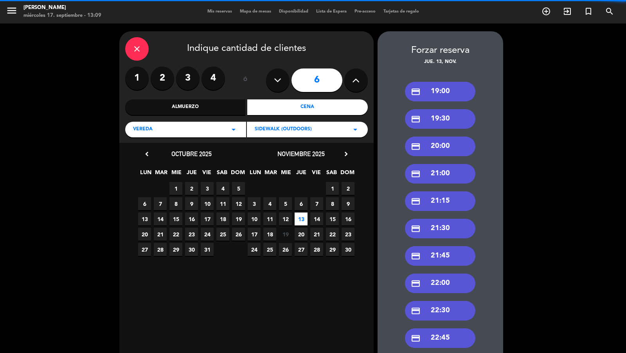
click at [450, 90] on div "credit_card 19:00" at bounding box center [440, 92] width 70 height 20
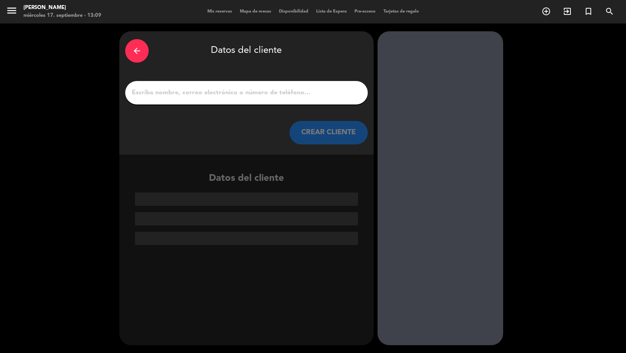
click at [343, 96] on input "1" at bounding box center [246, 92] width 231 height 11
paste input "Your reservation has been created. Please complete the guarantee information re…"
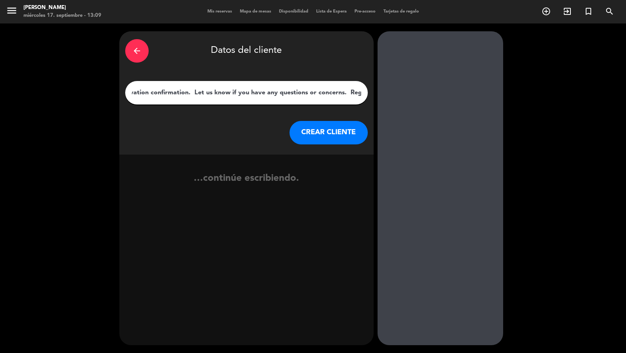
type input "Your reservation has been created. Please complete the guarantee information re…"
click at [346, 134] on button "CREAR CLIENTE" at bounding box center [328, 132] width 78 height 23
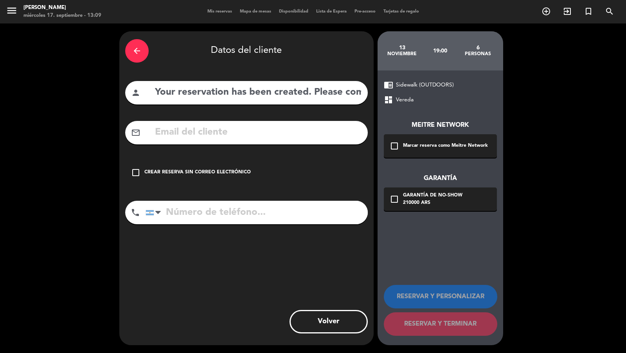
click at [401, 150] on div "check_box_outline_blank Marcar reserva como Meitre Network" at bounding box center [440, 145] width 113 height 23
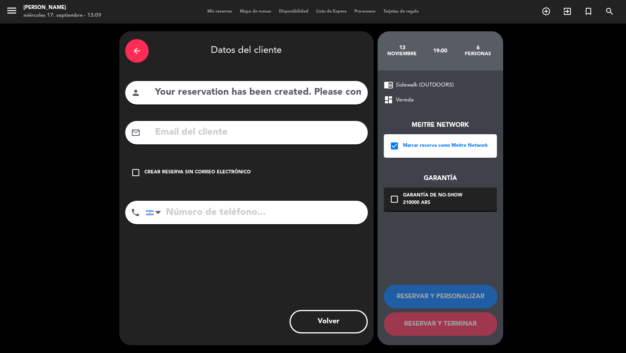
click at [409, 200] on div "210000 ARS" at bounding box center [432, 203] width 59 height 8
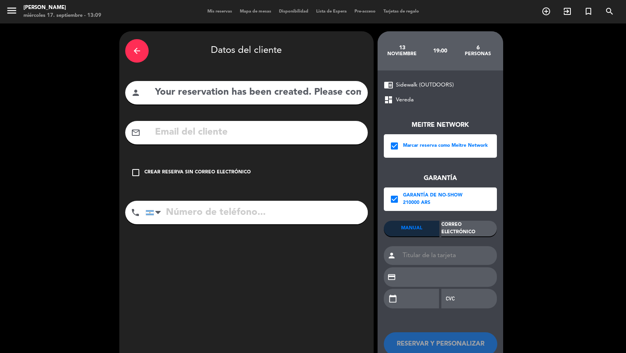
click at [458, 234] on div "Correo Electrónico" at bounding box center [469, 228] width 56 height 16
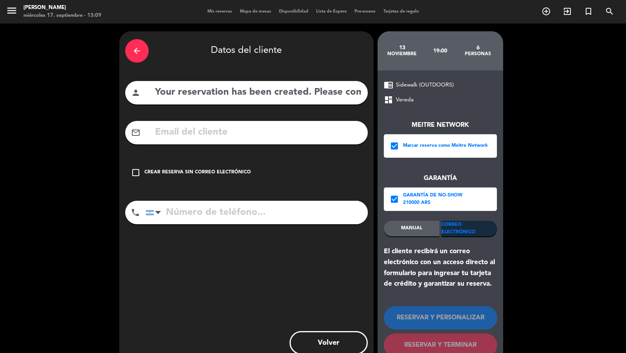
click at [336, 93] on input "Your reservation has been created. Please complete the guarantee information re…" at bounding box center [258, 92] width 208 height 16
paste input "[PERSON_NAME]"
click at [303, 97] on input "text" at bounding box center [258, 92] width 208 height 16
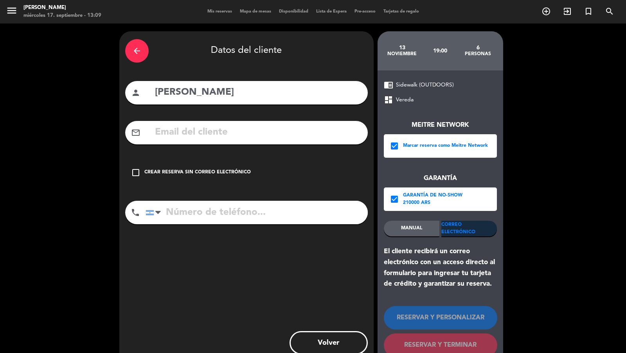
type input "[PERSON_NAME]"
click at [295, 134] on input "text" at bounding box center [258, 132] width 208 height 16
click at [280, 138] on input "text" at bounding box center [258, 132] width 208 height 16
paste input "[EMAIL_ADDRESS][DOMAIN_NAME]"
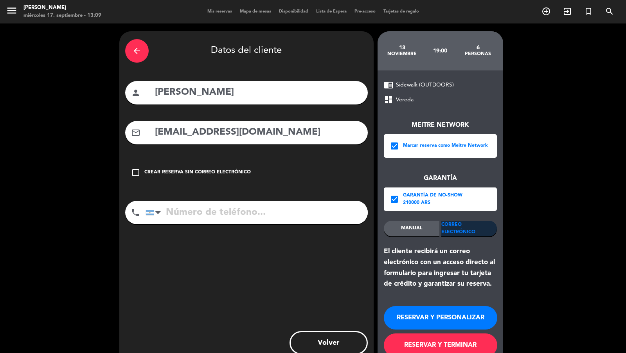
type input "[EMAIL_ADDRESS][DOMAIN_NAME]"
click at [264, 209] on input "tel" at bounding box center [256, 212] width 222 height 23
paste input "+18909369"
click at [207, 213] on input "+18909369" at bounding box center [256, 212] width 222 height 23
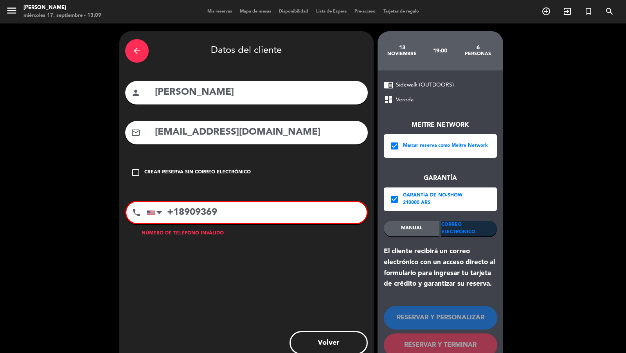
click at [179, 211] on input "+18909369" at bounding box center [257, 212] width 220 height 21
type input "+19093690"
drag, startPoint x: 185, startPoint y: 209, endPoint x: 155, endPoint y: 209, distance: 29.7
click at [155, 209] on div "[GEOGRAPHIC_DATA] +1 [GEOGRAPHIC_DATA] +44 [GEOGRAPHIC_DATA] ([GEOGRAPHIC_DATA]…" at bounding box center [257, 212] width 220 height 21
click at [208, 210] on input "+19093690" at bounding box center [257, 212] width 220 height 21
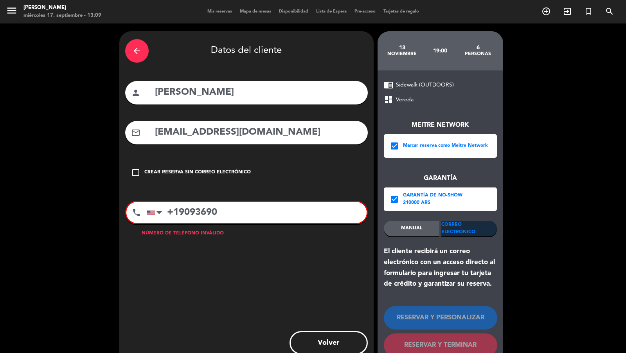
drag, startPoint x: 218, startPoint y: 210, endPoint x: 146, endPoint y: 210, distance: 71.9
click at [147, 210] on input "+19093690" at bounding box center [257, 212] width 220 height 21
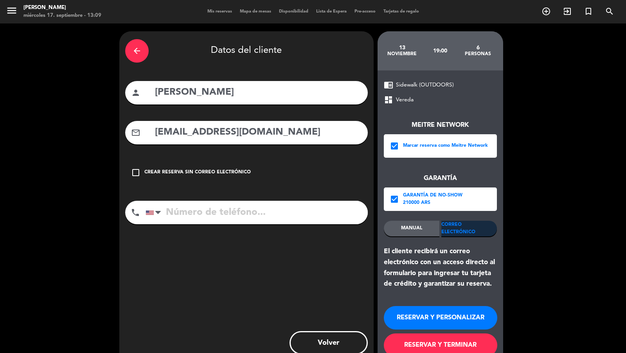
paste input "+18909369"
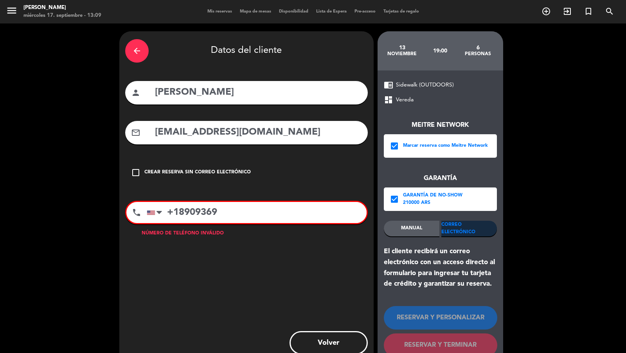
click at [176, 208] on input "+18909369" at bounding box center [257, 212] width 220 height 21
type input "+19093690"
drag, startPoint x: 218, startPoint y: 208, endPoint x: 151, endPoint y: 209, distance: 67.6
click at [151, 209] on div "[GEOGRAPHIC_DATA] +1 [GEOGRAPHIC_DATA] +44 [GEOGRAPHIC_DATA] ([GEOGRAPHIC_DATA]…" at bounding box center [257, 212] width 220 height 21
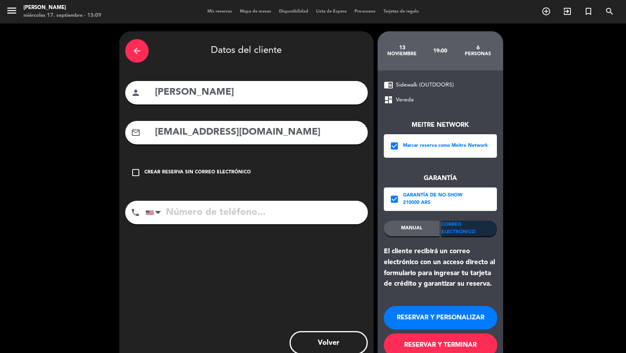
paste input "+18909369"
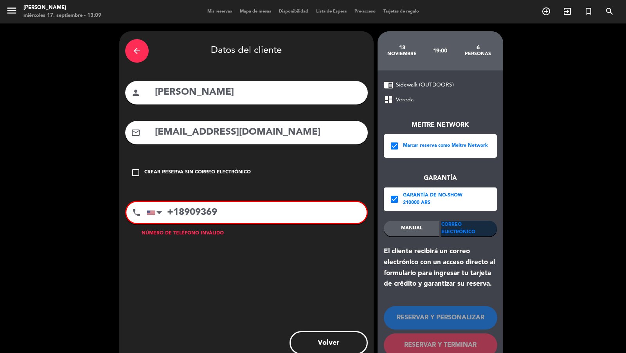
click at [180, 214] on input "+18909369" at bounding box center [257, 212] width 220 height 21
drag, startPoint x: 214, startPoint y: 211, endPoint x: 175, endPoint y: 210, distance: 39.1
click at [175, 210] on input "+18909369" at bounding box center [257, 212] width 220 height 21
click at [181, 211] on input "+18909369" at bounding box center [257, 212] width 220 height 21
drag, startPoint x: 247, startPoint y: 207, endPoint x: 166, endPoint y: 206, distance: 81.3
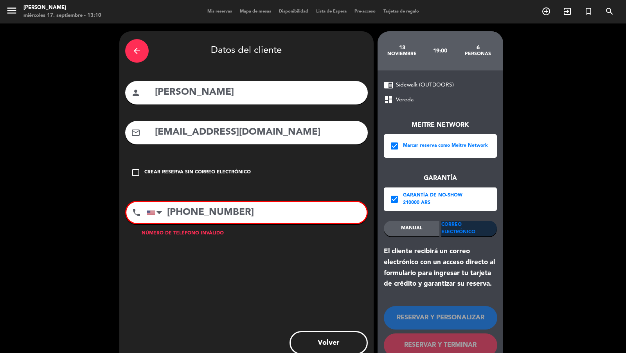
click at [166, 206] on input "[PHONE_NUMBER]" at bounding box center [257, 212] width 220 height 21
paste input "tel"
click at [179, 211] on input "+18909369" at bounding box center [257, 212] width 220 height 21
drag, startPoint x: 233, startPoint y: 213, endPoint x: 247, endPoint y: 213, distance: 14.1
click at [247, 213] on input "[PHONE_NUMBER]" at bounding box center [257, 212] width 220 height 21
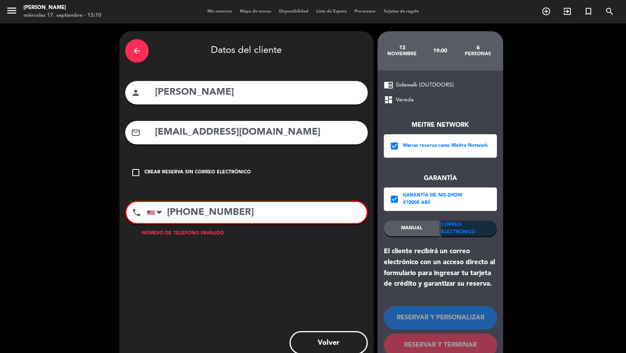
drag, startPoint x: 194, startPoint y: 208, endPoint x: 179, endPoint y: 208, distance: 14.1
click at [179, 208] on input "[PHONE_NUMBER]" at bounding box center [257, 212] width 220 height 21
click at [178, 209] on input "+18909369" at bounding box center [257, 212] width 220 height 21
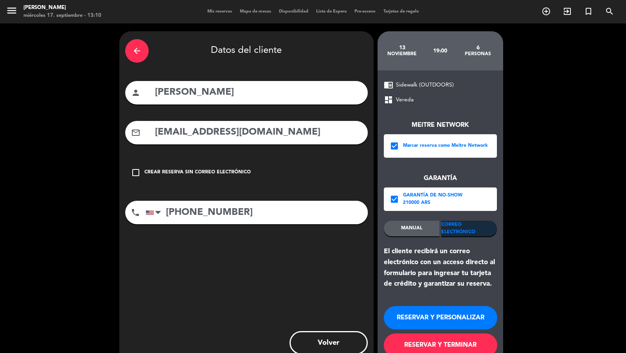
drag, startPoint x: 238, startPoint y: 211, endPoint x: 186, endPoint y: 197, distance: 53.8
click at [167, 211] on input "[PHONE_NUMBER]" at bounding box center [256, 212] width 222 height 23
type input "[PHONE_NUMBER]"
click at [258, 136] on input "[EMAIL_ADDRESS][DOMAIN_NAME]" at bounding box center [258, 132] width 208 height 16
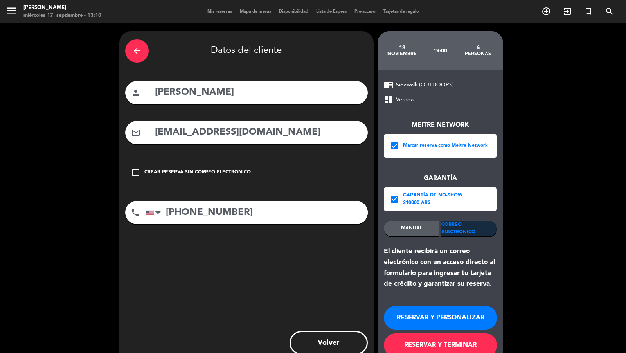
click at [258, 136] on input "[EMAIL_ADDRESS][DOMAIN_NAME]" at bounding box center [258, 132] width 208 height 16
click at [449, 317] on button "RESERVAR Y TERMINAR" at bounding box center [440, 344] width 113 height 23
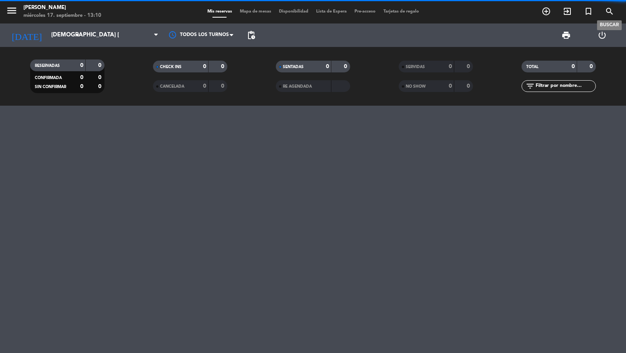
click at [563, 11] on icon "search" at bounding box center [608, 11] width 9 height 9
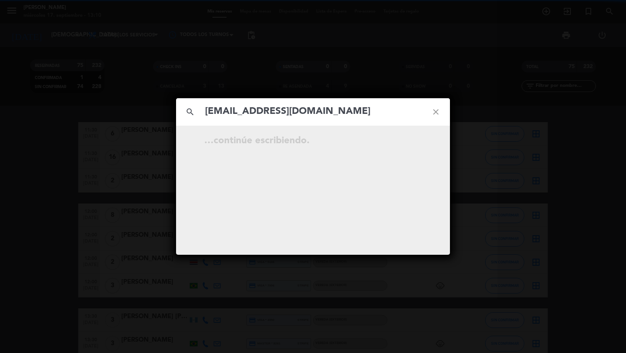
type input "[EMAIL_ADDRESS][DOMAIN_NAME]"
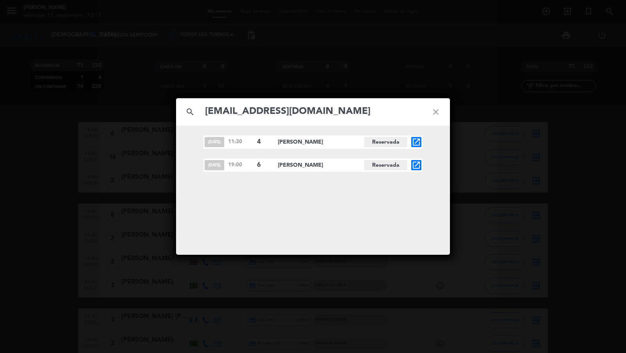
click at [418, 167] on icon "open_in_new" at bounding box center [415, 164] width 9 height 9
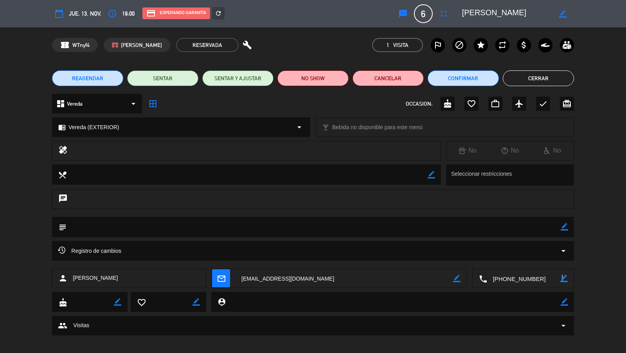
click at [561, 276] on icon "border_color" at bounding box center [563, 277] width 7 height 7
click at [509, 279] on textarea at bounding box center [523, 279] width 73 height 20
type textarea "[PHONE_NUMBER]"
click at [563, 277] on icon at bounding box center [563, 277] width 7 height 7
click at [532, 71] on button "Cerrar" at bounding box center [537, 78] width 71 height 16
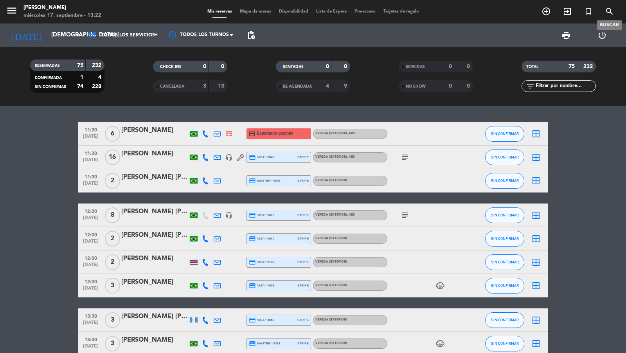
click at [563, 12] on icon "search" at bounding box center [608, 11] width 9 height 9
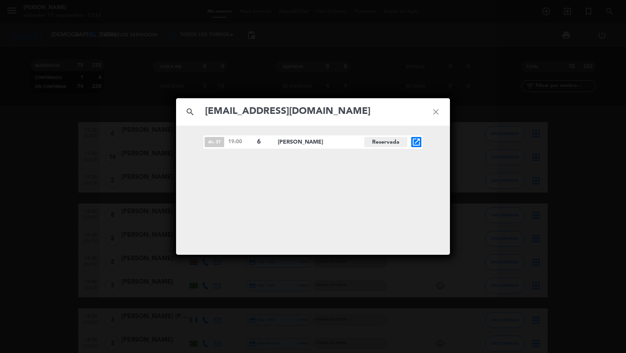
type input "[EMAIL_ADDRESS][DOMAIN_NAME]"
click at [420, 141] on icon "open_in_new" at bounding box center [415, 141] width 9 height 9
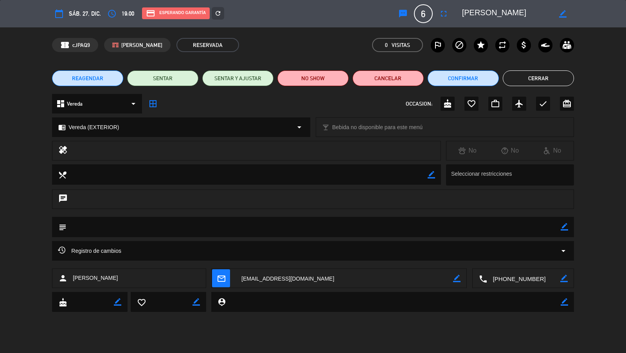
click at [105, 80] on button "REAGENDAR" at bounding box center [87, 78] width 71 height 16
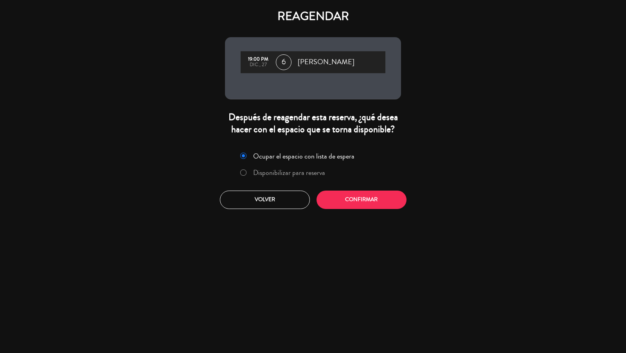
click at [259, 177] on label "Disponibilizar para reserva" at bounding box center [282, 173] width 93 height 14
click at [341, 202] on button "Confirmar" at bounding box center [361, 199] width 90 height 18
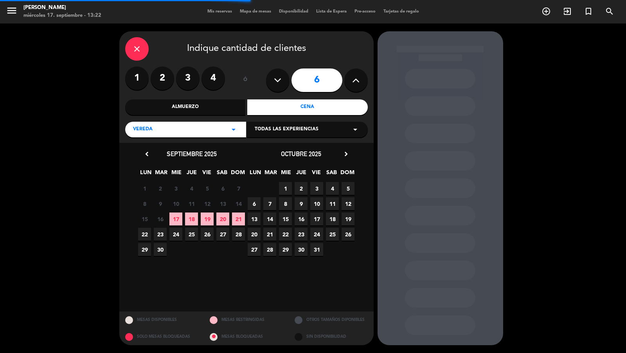
click at [290, 129] on span "Todas las experiencias" at bounding box center [287, 129] width 64 height 8
click at [278, 147] on div "Sidewalk (OUTDOORS)" at bounding box center [307, 149] width 105 height 8
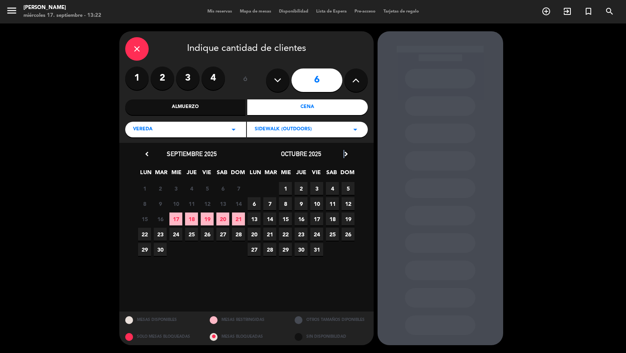
click at [344, 153] on icon "chevron_right" at bounding box center [346, 154] width 8 height 8
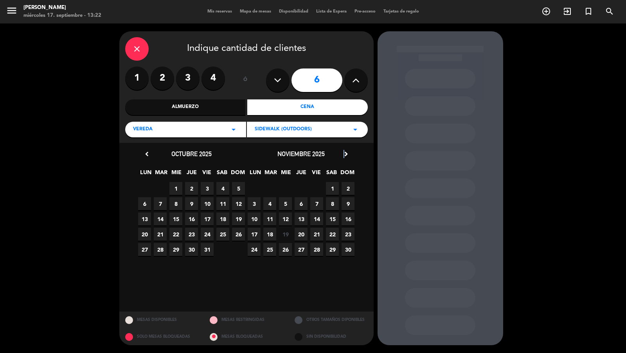
click at [344, 153] on icon "chevron_right" at bounding box center [346, 154] width 8 height 8
click at [288, 234] on span "17" at bounding box center [285, 234] width 13 height 13
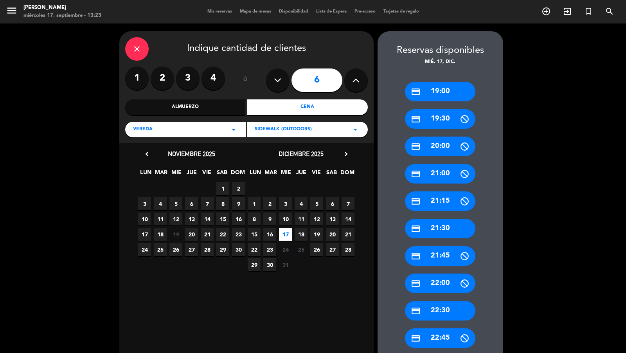
click at [425, 95] on div "credit_card 19:00" at bounding box center [440, 92] width 70 height 20
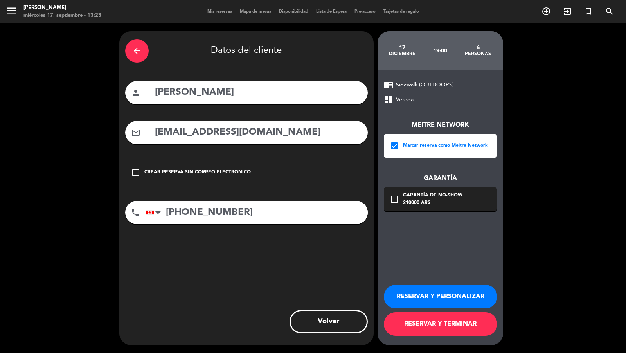
click at [413, 199] on div "210000 ARS" at bounding box center [432, 203] width 59 height 8
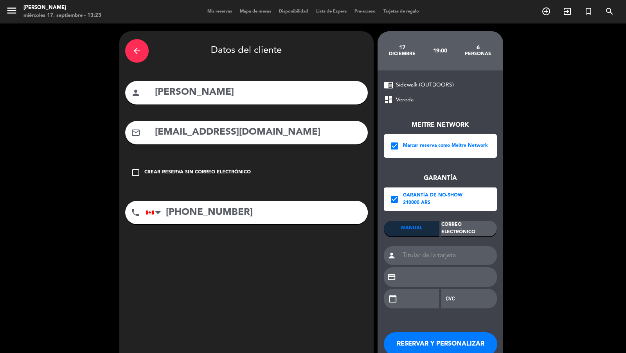
click at [457, 238] on div "MANUAL Correo Electrónico person credit_card calendar_today" at bounding box center [440, 267] width 113 height 95
click at [459, 235] on div "Correo Electrónico" at bounding box center [469, 228] width 56 height 16
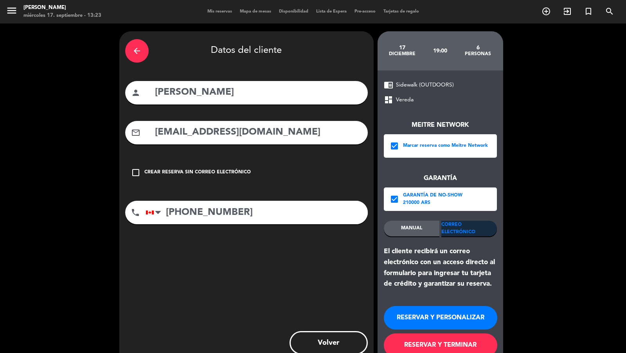
drag, startPoint x: 425, startPoint y: 338, endPoint x: 427, endPoint y: 333, distance: 4.9
click at [425, 317] on button "RESERVAR Y TERMINAR" at bounding box center [440, 344] width 113 height 23
